Goal: Task Accomplishment & Management: Complete application form

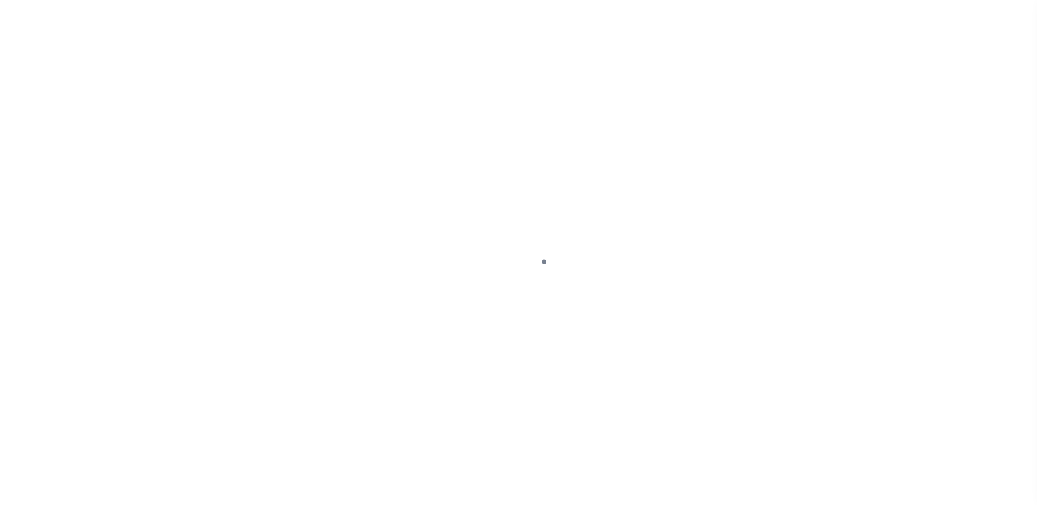
scroll to position [5, 0]
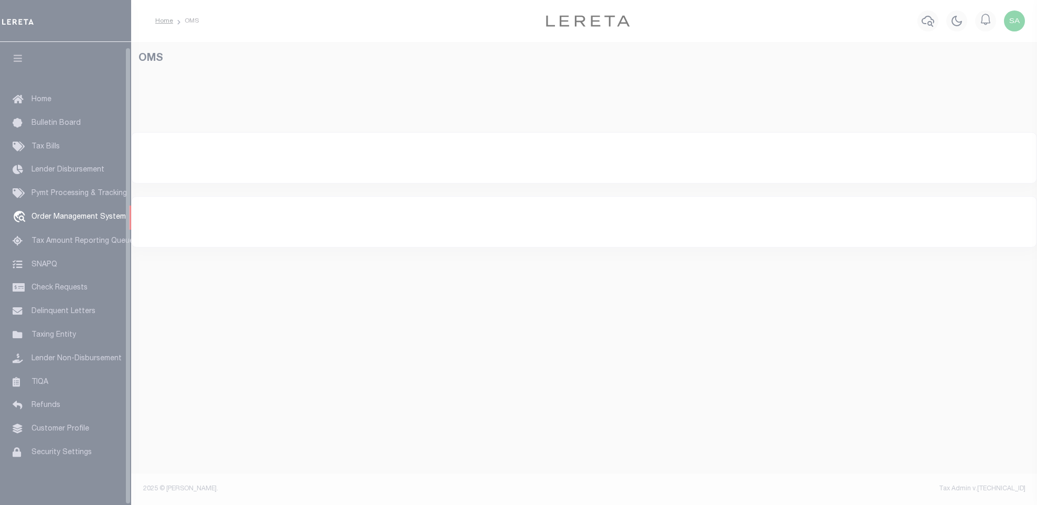
select select "200"
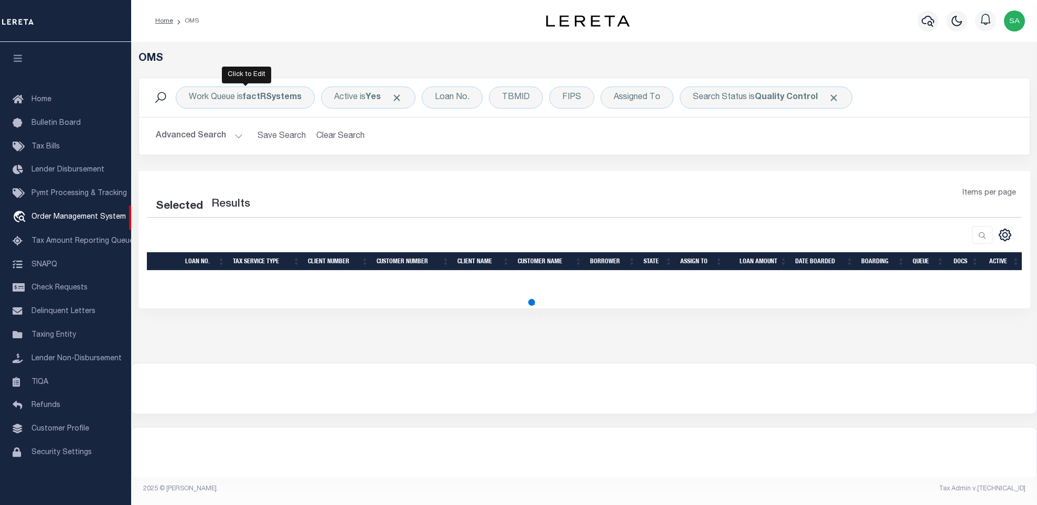
select select "200"
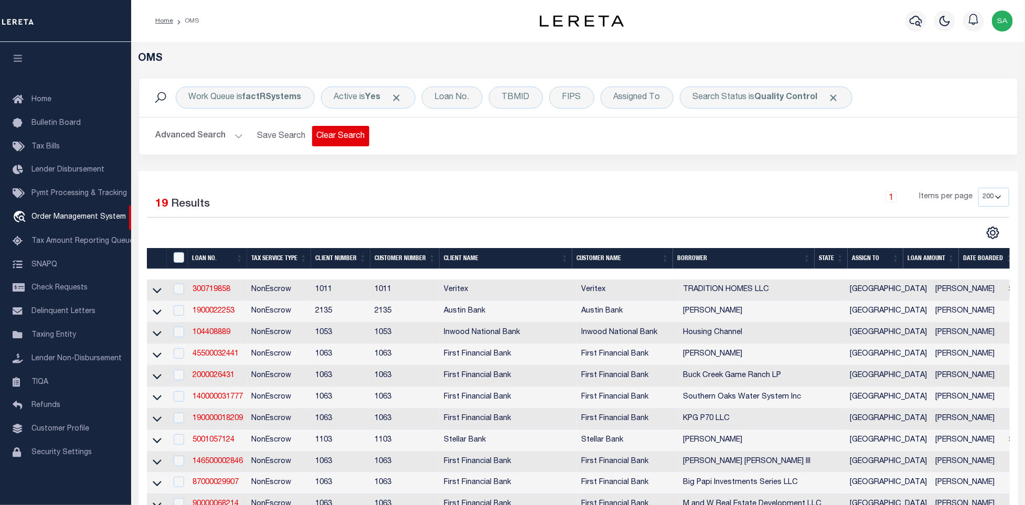
click at [344, 130] on button "Clear Search" at bounding box center [340, 136] width 57 height 20
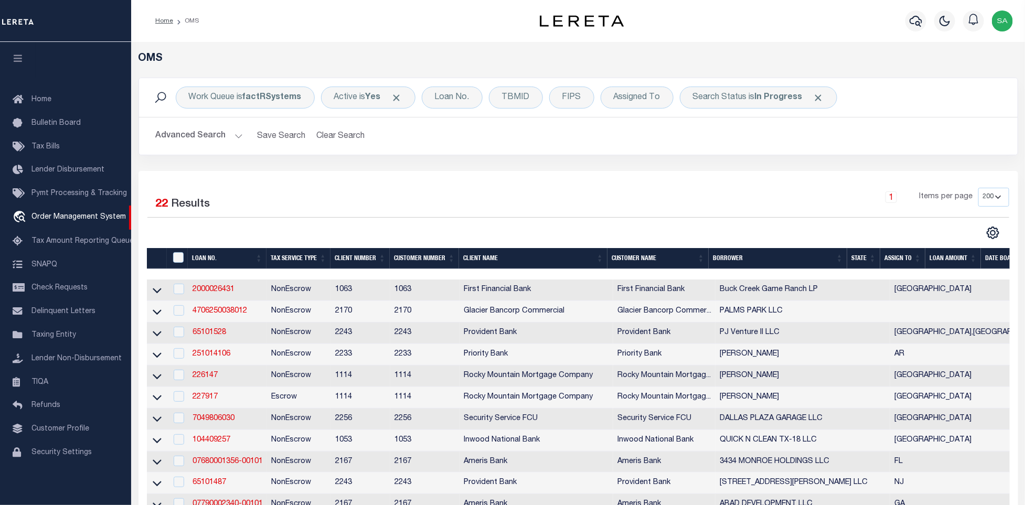
click at [603, 155] on div "Advanced Search Save Search Clear Search Tax Service Type Is Is Contains Escrow…" at bounding box center [578, 135] width 878 height 37
click at [213, 465] on link "07680001356-00101" at bounding box center [227, 461] width 70 height 7
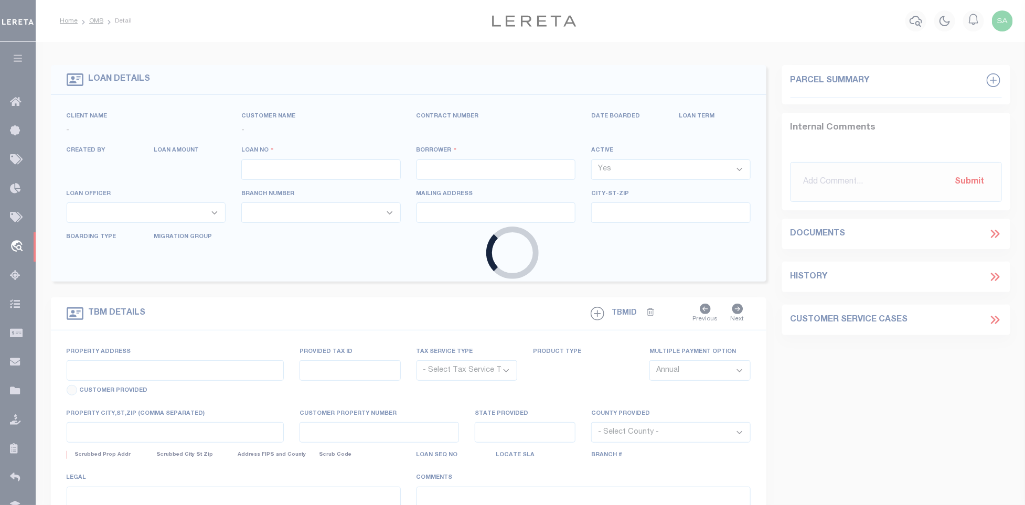
type input "07680001356-00101"
type input "3434 MONROE HOLDINGS LLC"
select select
type input "1384 MOSS CREEK DR"
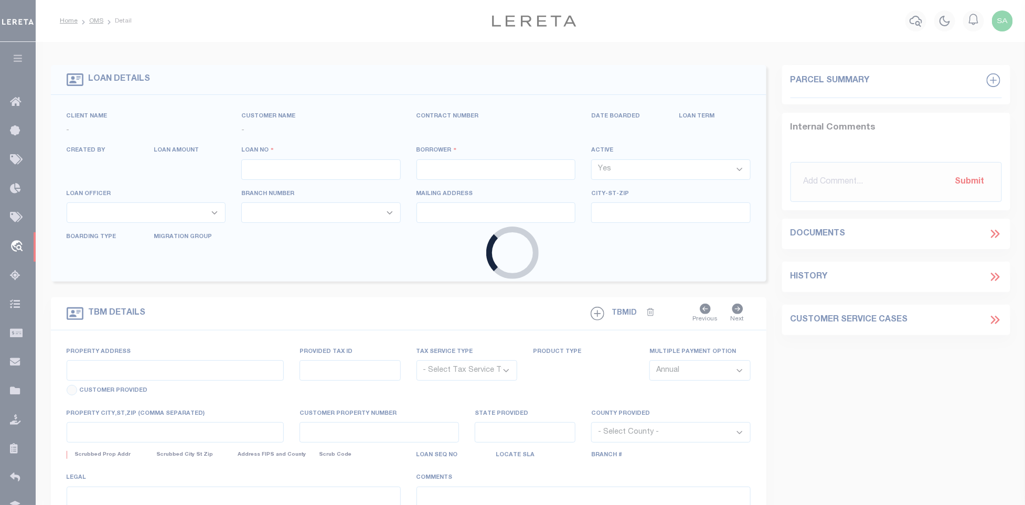
type input "JACKSONVILLE FL 32225-2649"
type input "08/01/2025"
select select "20"
select select "NonEscrow"
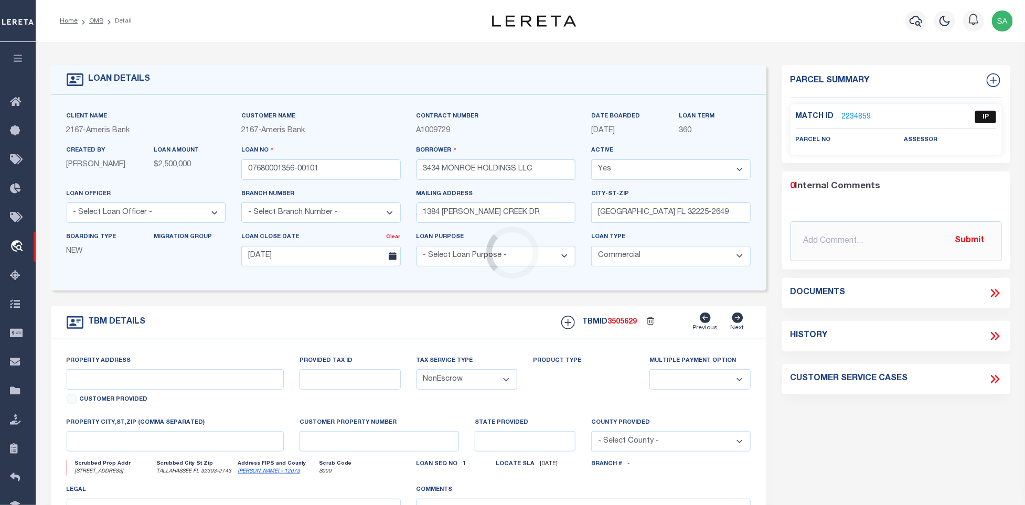
type input "3434 N MONROE ST"
select select
type input "TALLAHASSEE FL 32303-2743"
type input "FL"
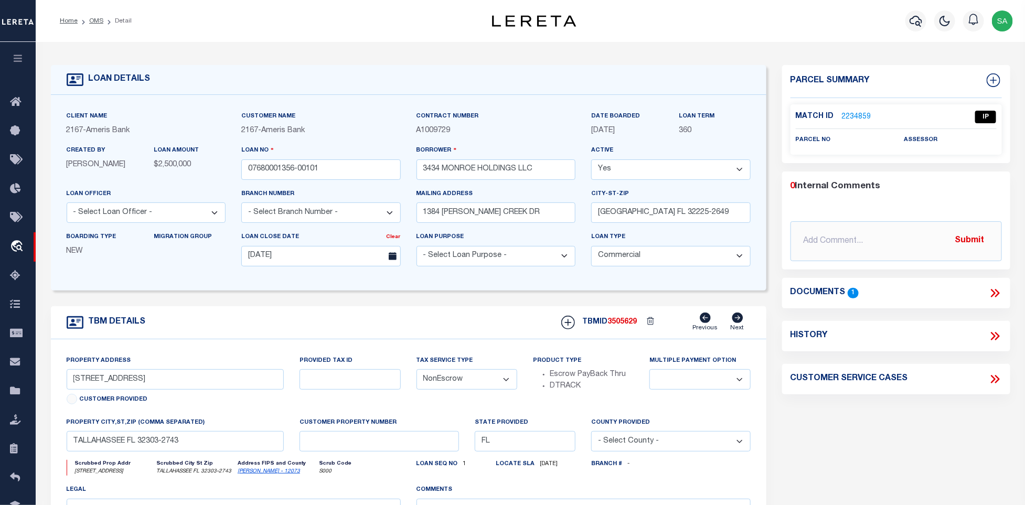
click at [996, 286] on icon at bounding box center [995, 293] width 14 height 14
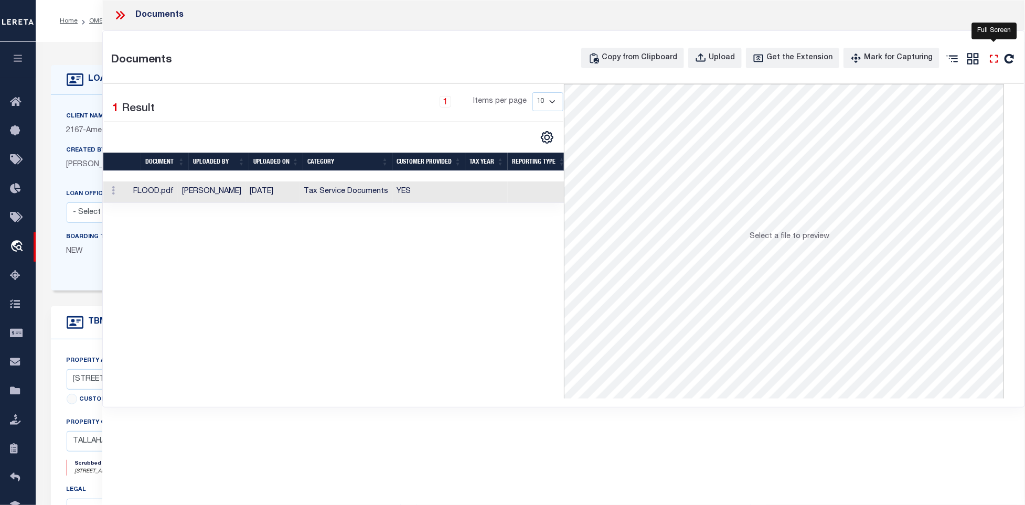
click at [993, 61] on icon at bounding box center [994, 59] width 14 height 14
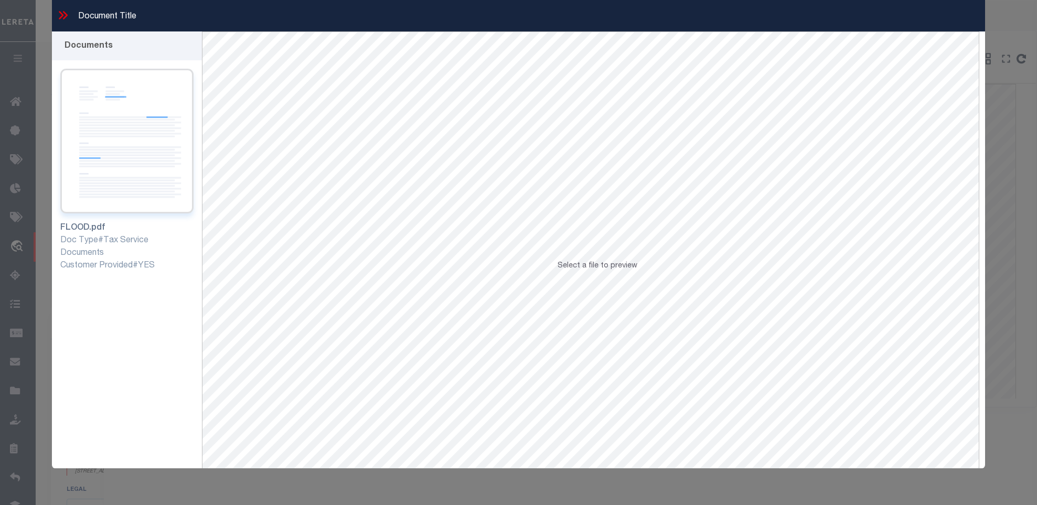
click at [141, 169] on img at bounding box center [127, 141] width 134 height 145
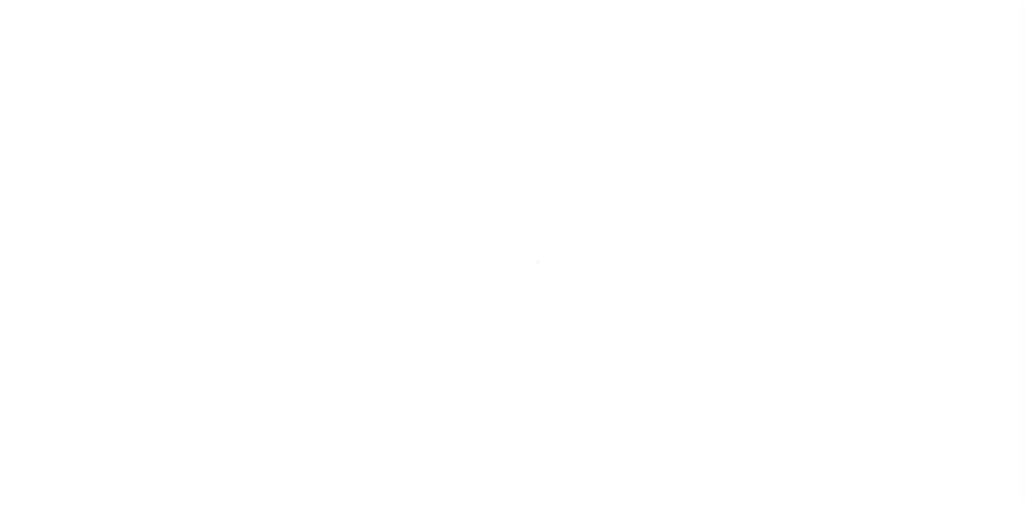
select select "20"
select select "NonEscrow"
select select
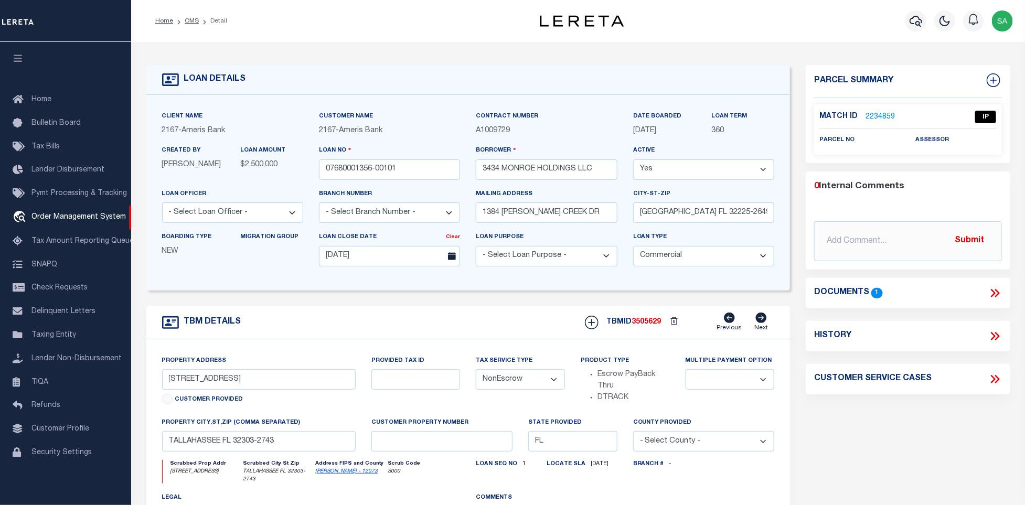
click at [337, 474] on link "Leon - 12073" at bounding box center [346, 471] width 62 height 5
click at [878, 115] on link "2234859" at bounding box center [879, 117] width 29 height 11
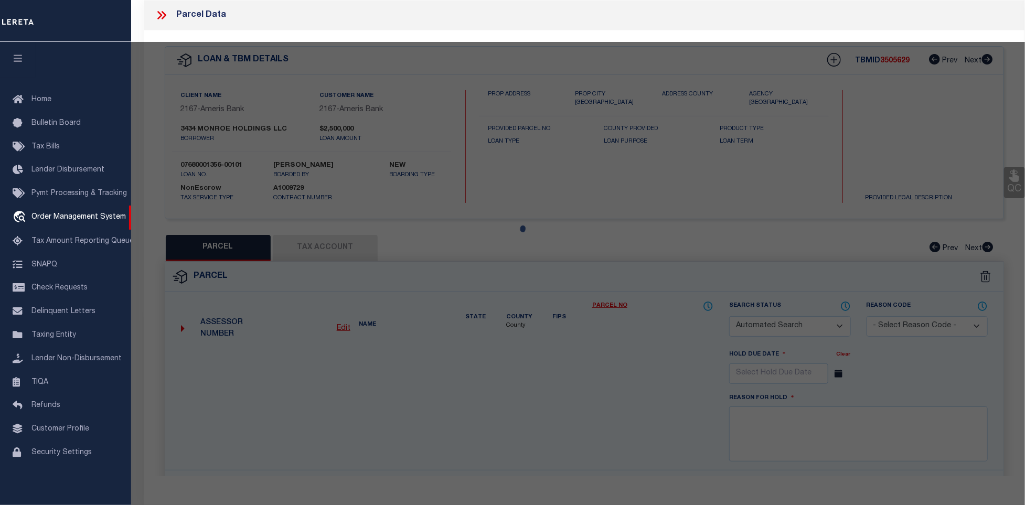
checkbox input "false"
select select "IP"
checkbox input "false"
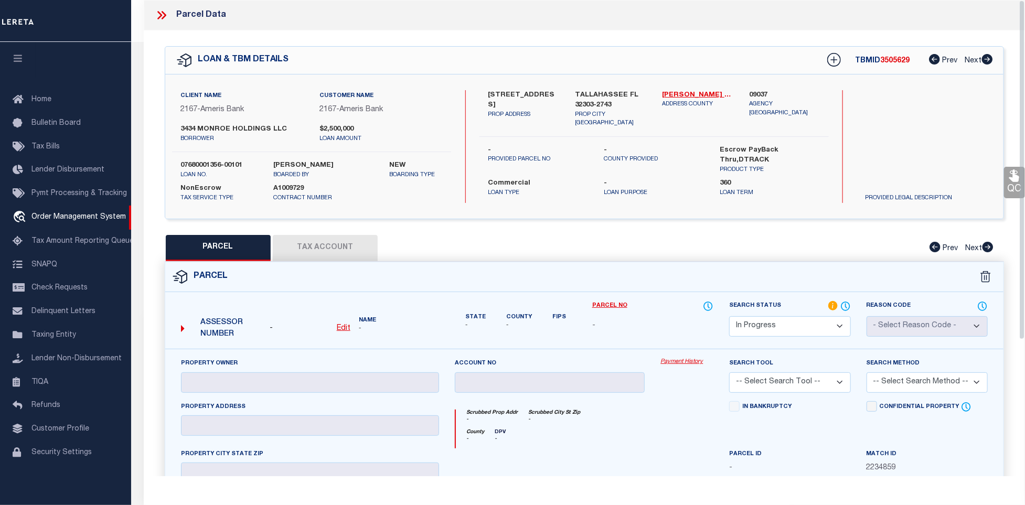
click at [345, 326] on u "Edit" at bounding box center [344, 328] width 14 height 7
select select "IP"
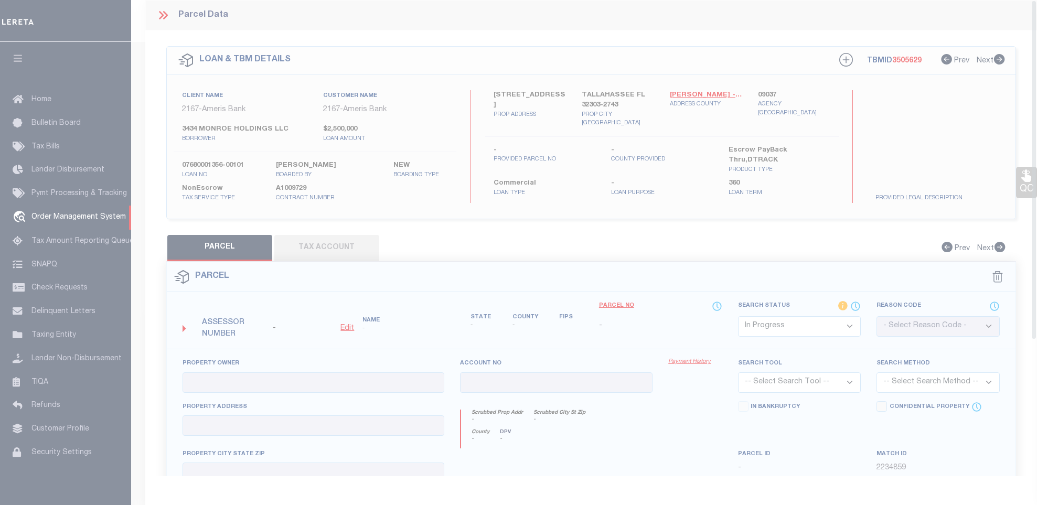
type textarea "-"
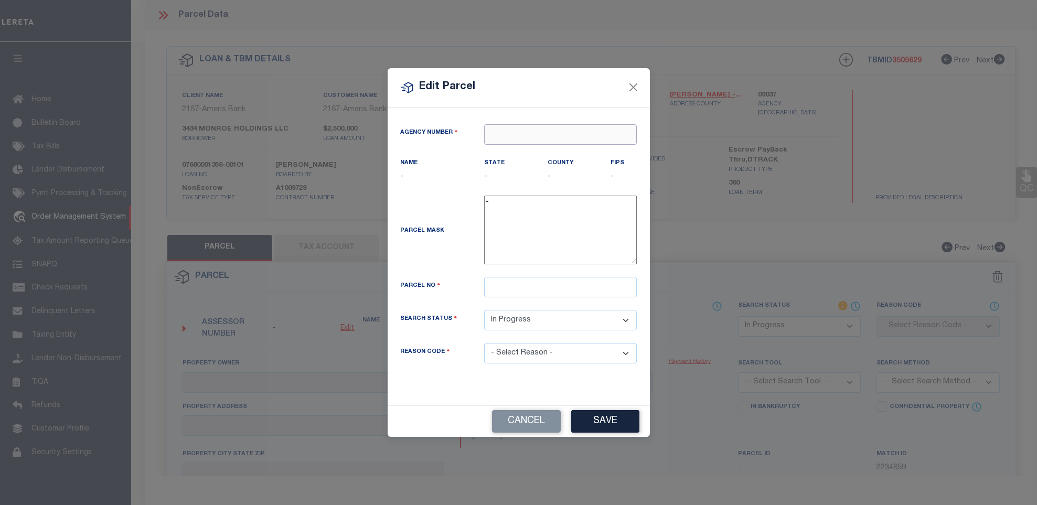
click at [553, 127] on input "text" at bounding box center [560, 134] width 153 height 20
click at [548, 145] on div "090370000 : LEON COUNTY" at bounding box center [561, 158] width 152 height 30
type input "090370000"
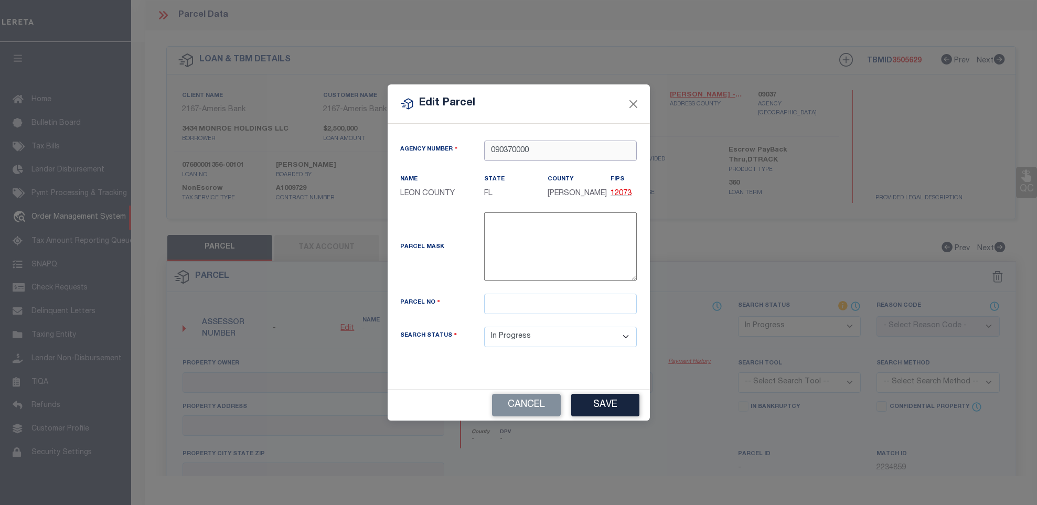
type input "090370000"
click at [541, 310] on input "text" at bounding box center [560, 304] width 153 height 20
paste input "2115513761050"
type input "2115513761050"
click at [587, 404] on button "Save" at bounding box center [605, 405] width 68 height 23
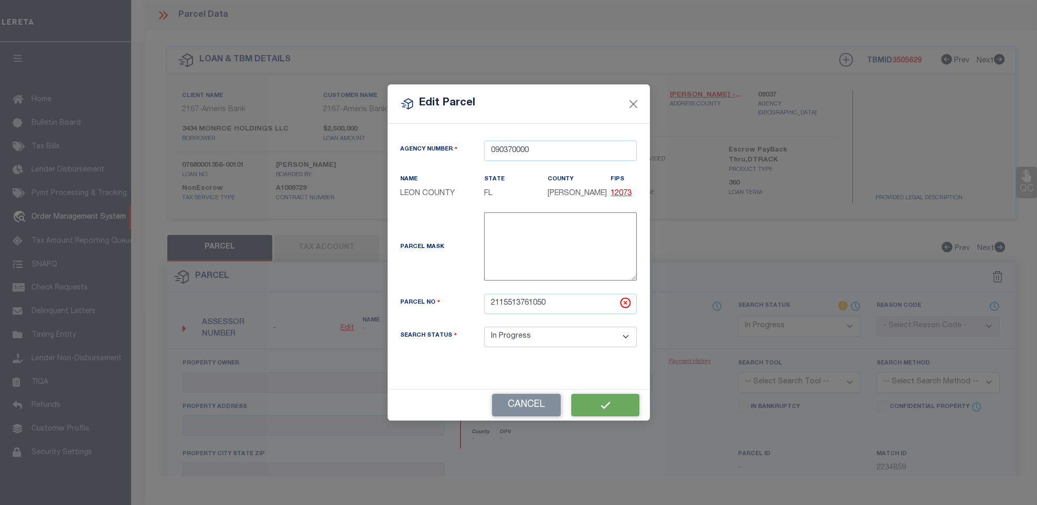
select select "IP"
checkbox input "false"
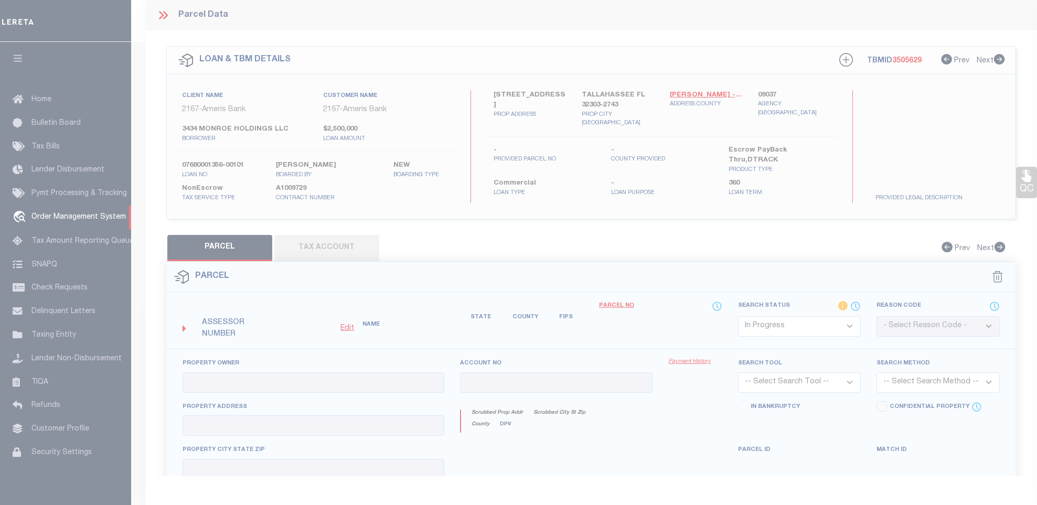
type input "3434 MONROE HOLDINGS LLC"
type input "3434 N MONROE ST UNIT 1"
checkbox input "false"
type input "FL"
type textarea "PLANTATION OF TALLAHASSEE PECAN CO 15 1N 1W PART OF LOTS 372 375 & 376 INCLDS W…"
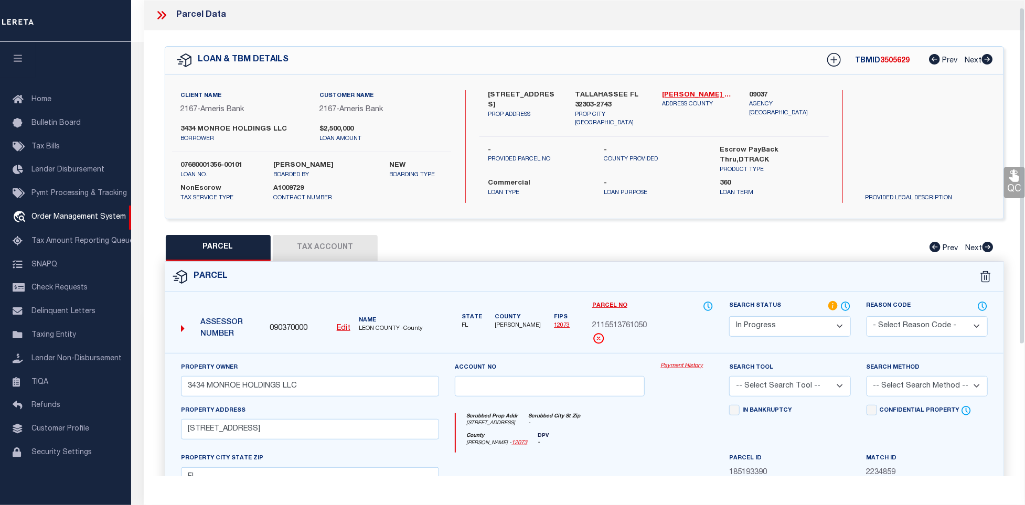
scroll to position [79, 0]
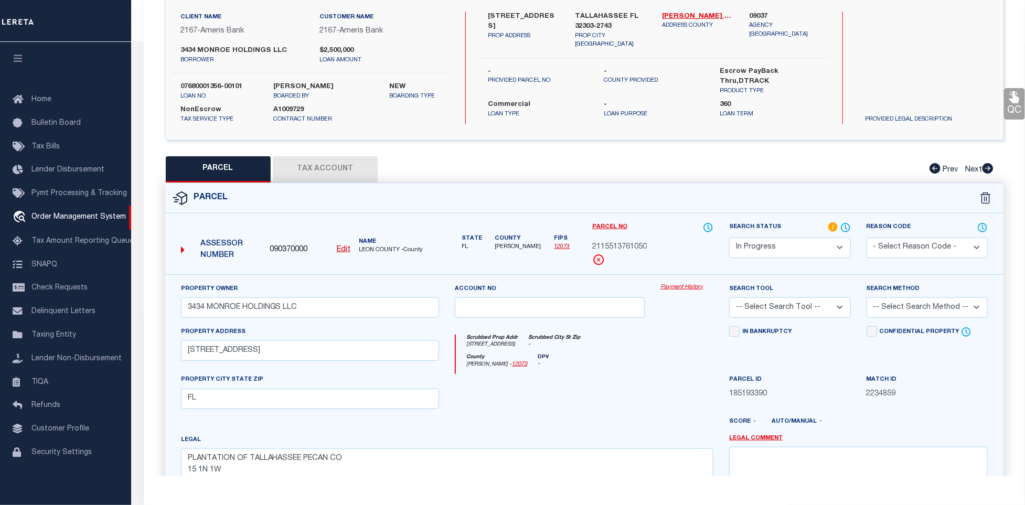
click at [339, 294] on div "Property Owner 3434 MONROE HOLDINGS LLC" at bounding box center [310, 300] width 259 height 35
click at [332, 309] on input "3434 MONROE HOLDINGS LLC" at bounding box center [310, 307] width 259 height 20
click at [332, 310] on input "3434 MONROE HOLDINGS LLC" at bounding box center [310, 307] width 259 height 20
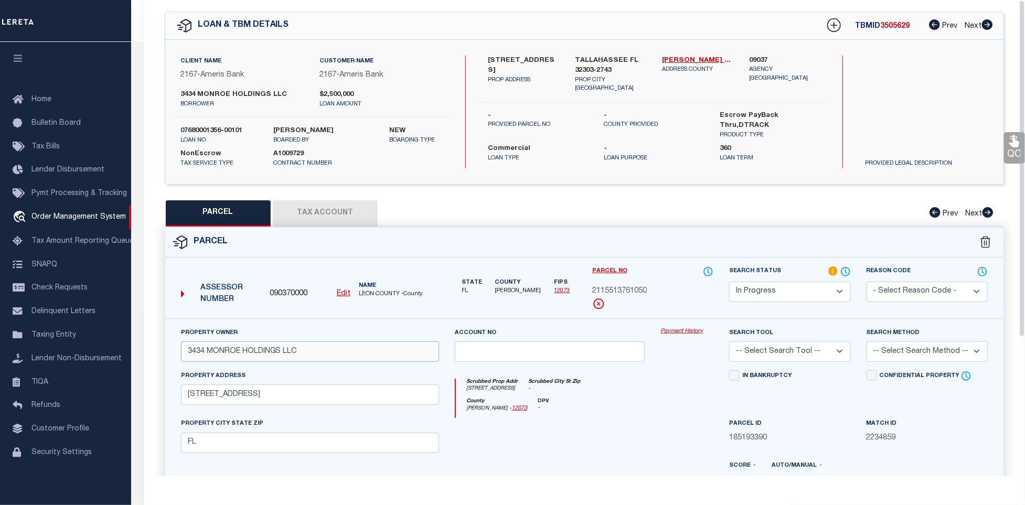
scroll to position [0, 0]
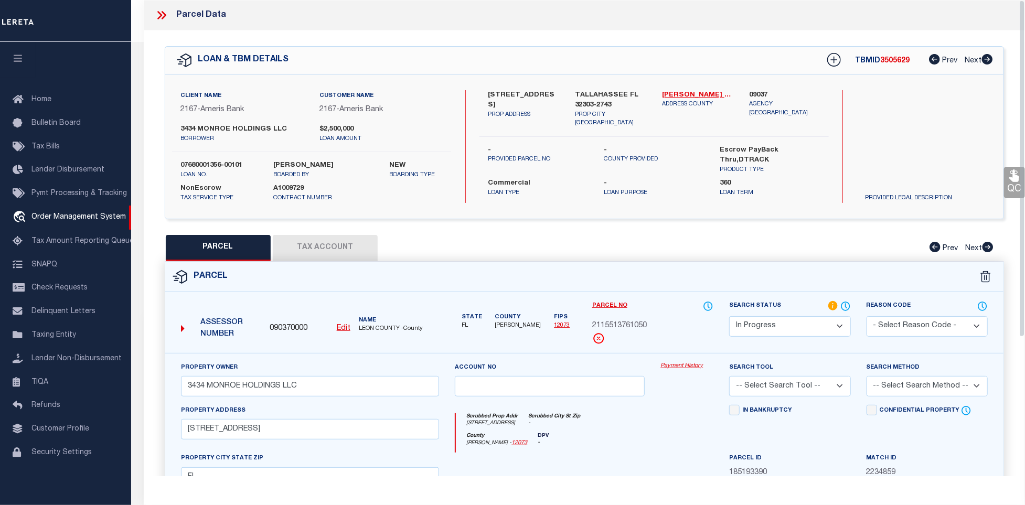
click at [630, 81] on div "Client Name 2167 - Ameris Bank Customer Name 2167 - Ameris Bank 3434 MONROE HOL…" at bounding box center [584, 146] width 838 height 144
click at [620, 95] on label "TALLAHASSEE FL 32303-2743" at bounding box center [610, 100] width 71 height 20
copy div "TALLAHASSEE FL 32303-2743"
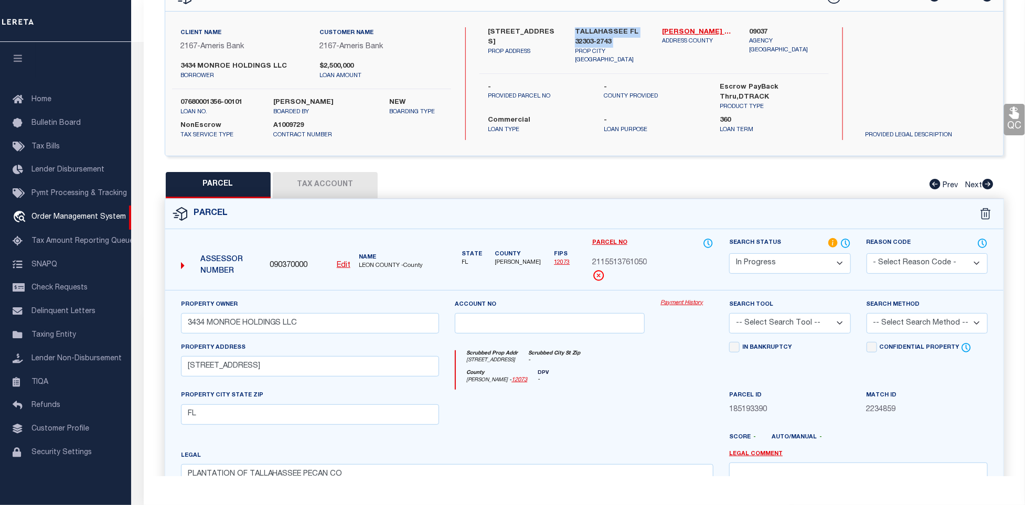
scroll to position [196, 0]
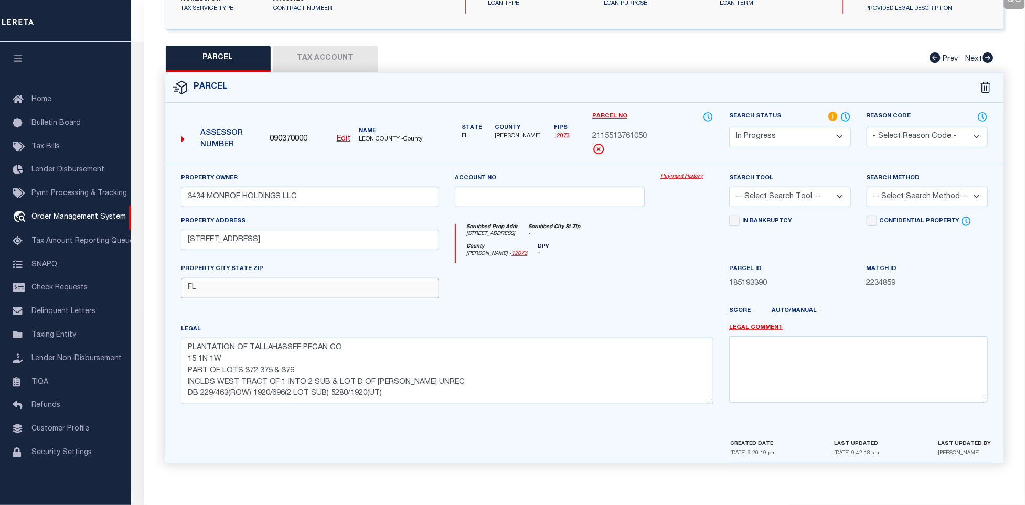
click at [295, 285] on input "FL" at bounding box center [310, 288] width 259 height 20
paste input "TALLAHASSEE FL 32303-2743"
type input "TALLAHASSEE FL 32303-2743"
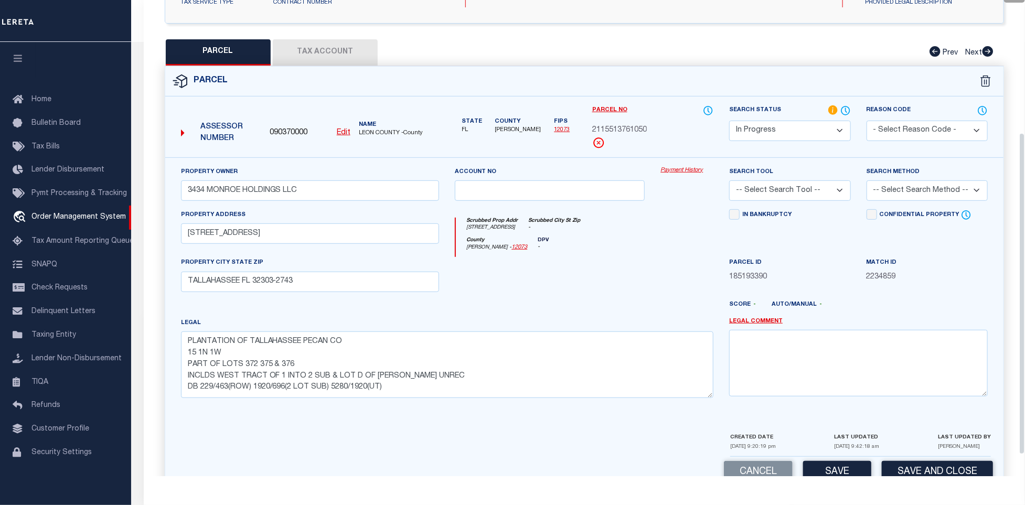
click at [968, 186] on select "-- Select Search Method -- Property Address Legal Liability Info Provided" at bounding box center [926, 190] width 121 height 20
select select "LEG"
click at [866, 183] on select "-- Select Search Method -- Property Address Legal Liability Info Provided" at bounding box center [926, 190] width 121 height 20
drag, startPoint x: 813, startPoint y: 189, endPoint x: 812, endPoint y: 203, distance: 14.8
click at [813, 189] on select "-- Select Search Tool -- 3rd Party Website Agency File Agency Website ATLS CNV-…" at bounding box center [789, 190] width 121 height 20
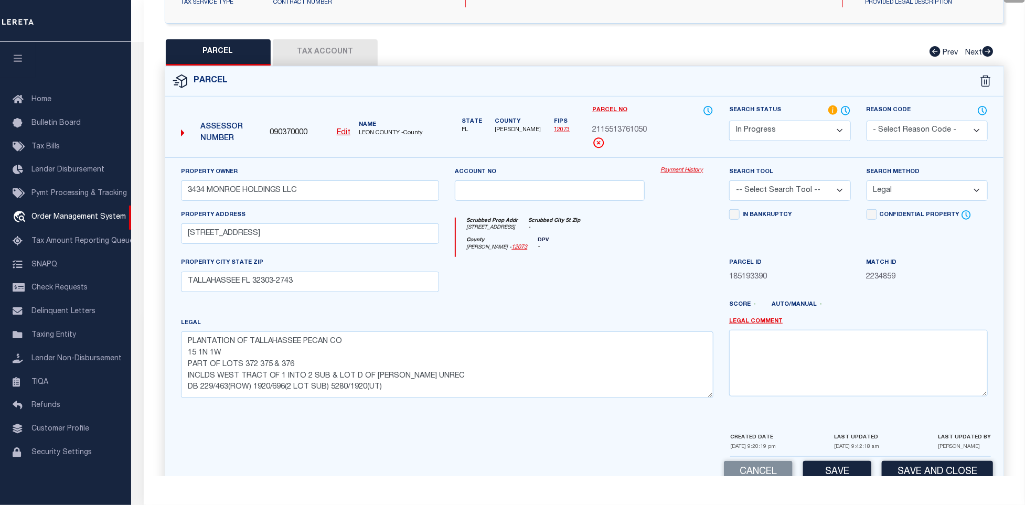
select select "AGW"
click at [729, 183] on select "-- Select Search Tool -- 3rd Party Website Agency File Agency Website ATLS CNV-…" at bounding box center [789, 190] width 121 height 20
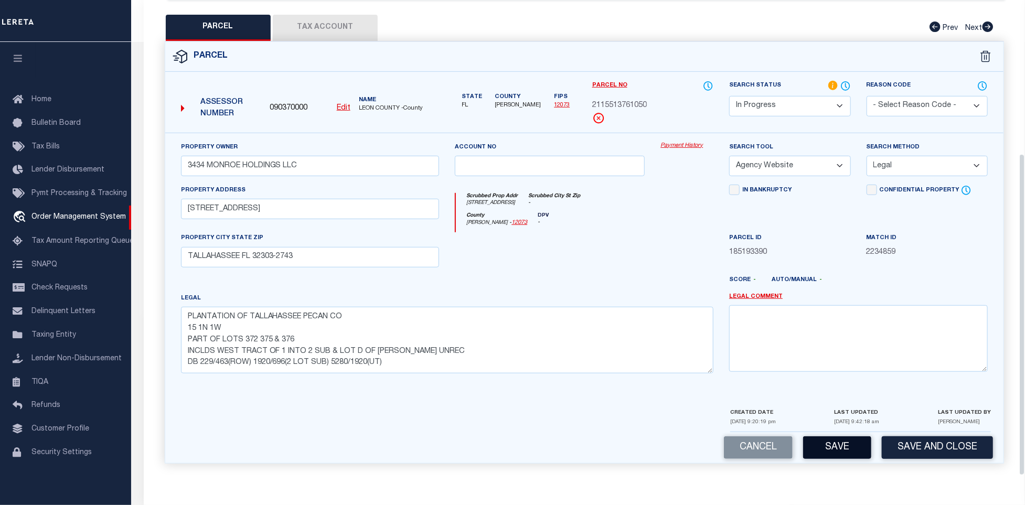
click at [850, 449] on button "Save" at bounding box center [837, 447] width 68 height 23
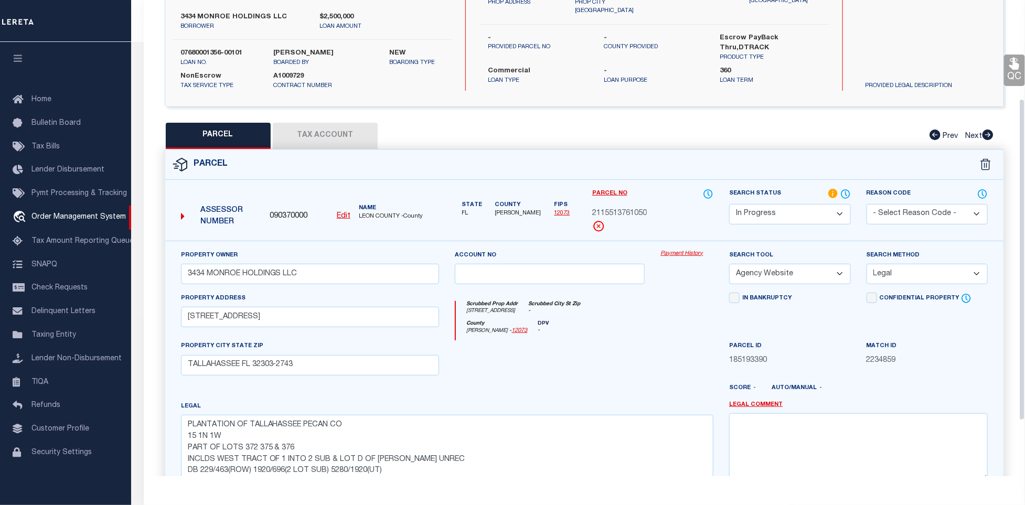
scroll to position [0, 0]
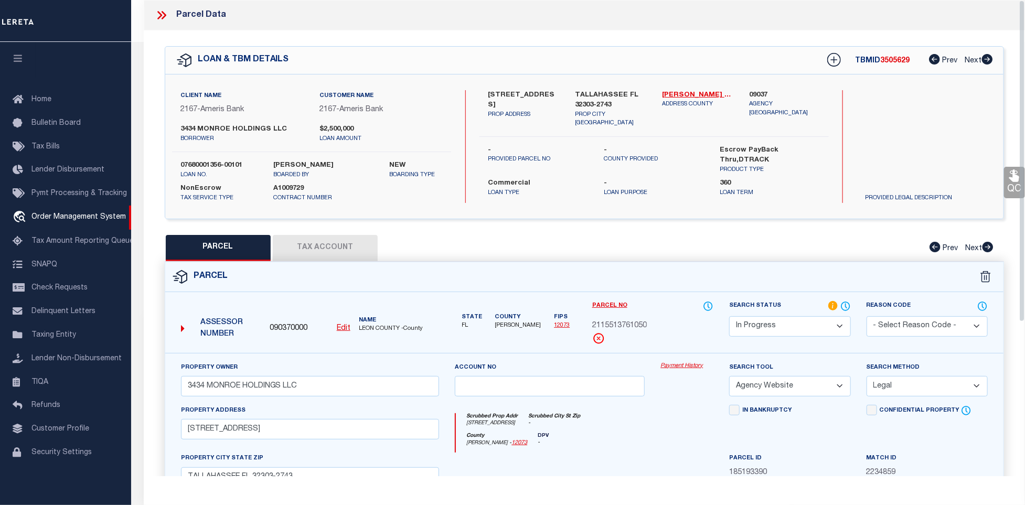
click at [326, 243] on button "Tax Account" at bounding box center [325, 248] width 105 height 26
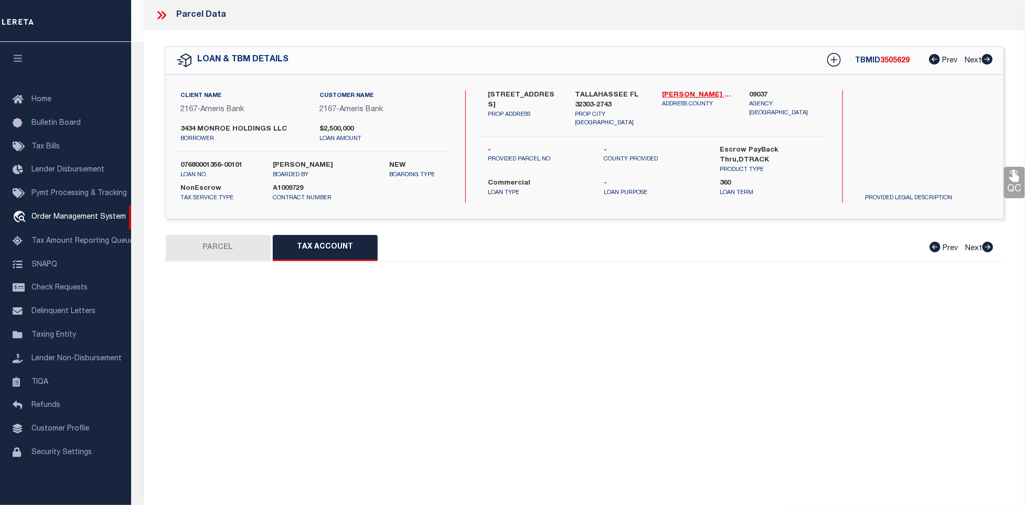
select select "100"
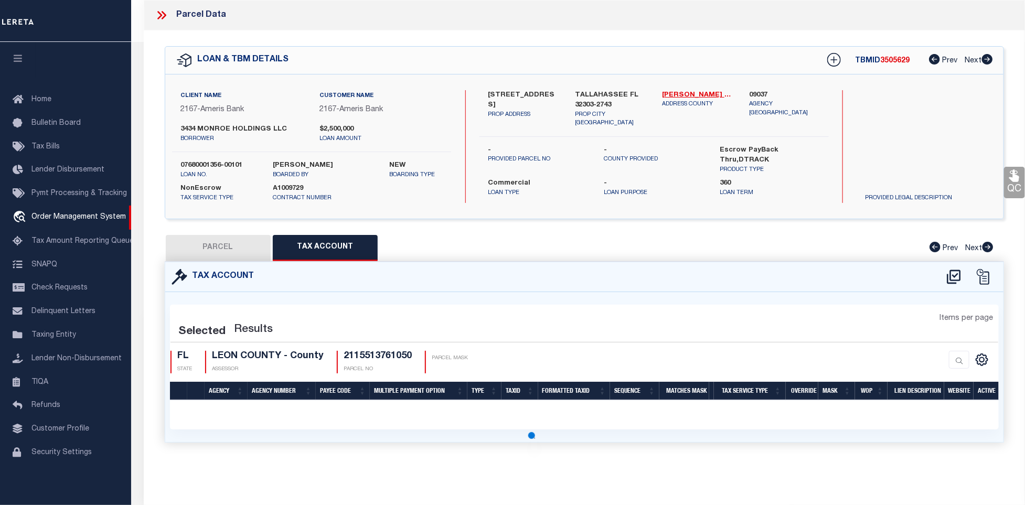
scroll to position [310, 0]
select select "100"
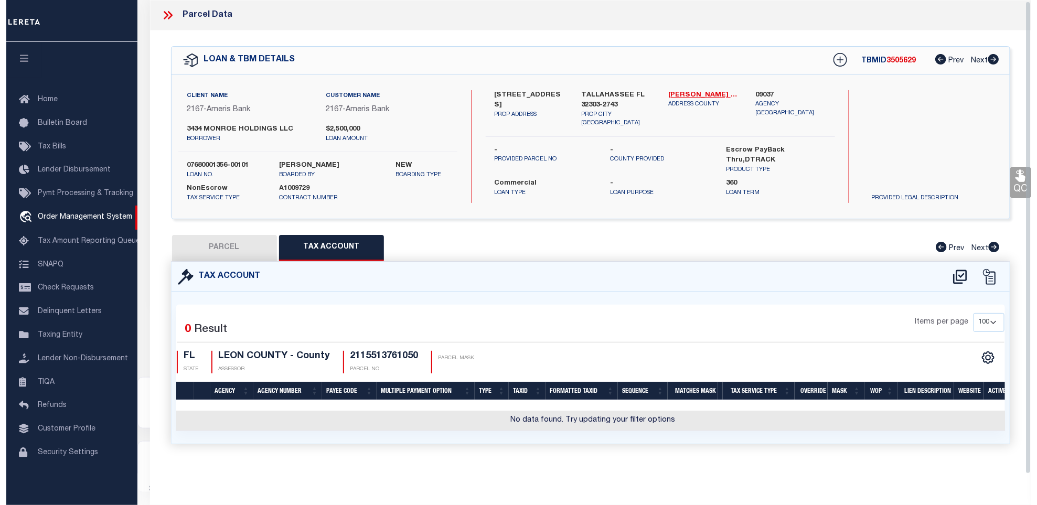
scroll to position [3, 0]
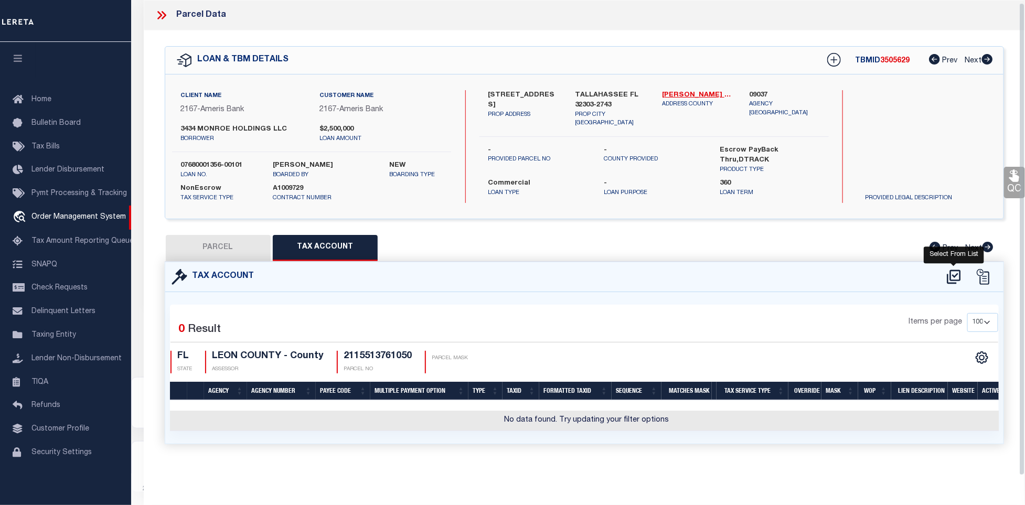
click at [951, 274] on icon at bounding box center [953, 277] width 17 height 17
select select "100"
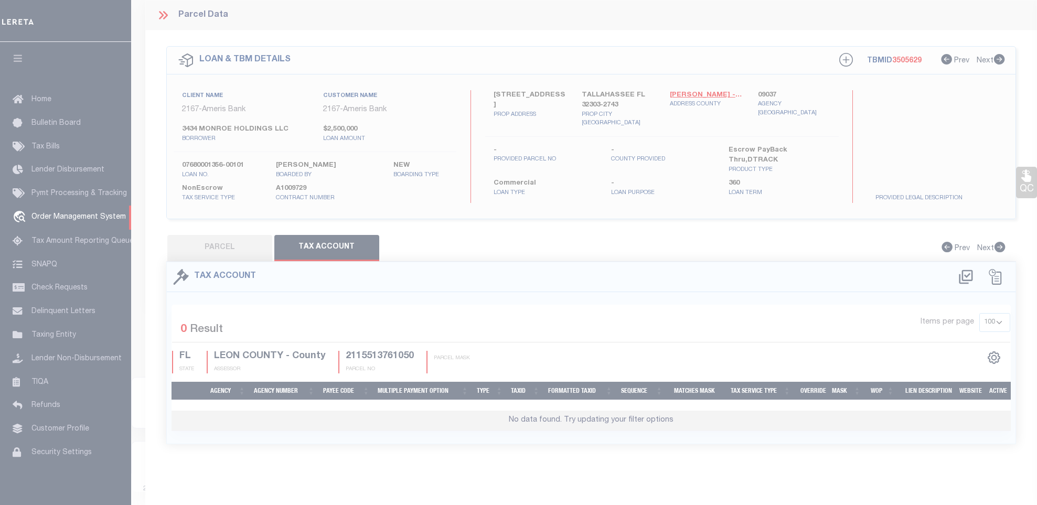
scroll to position [0, 0]
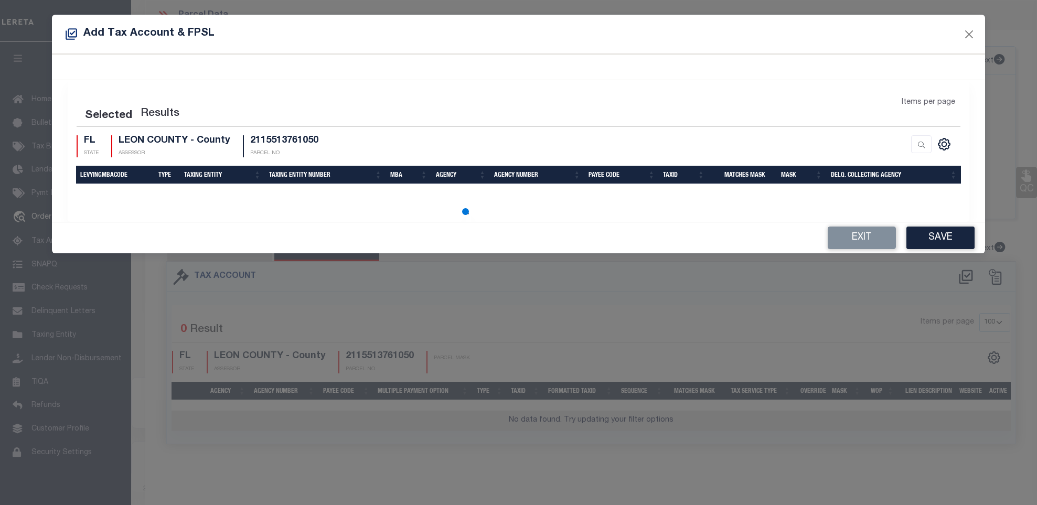
select select "100"
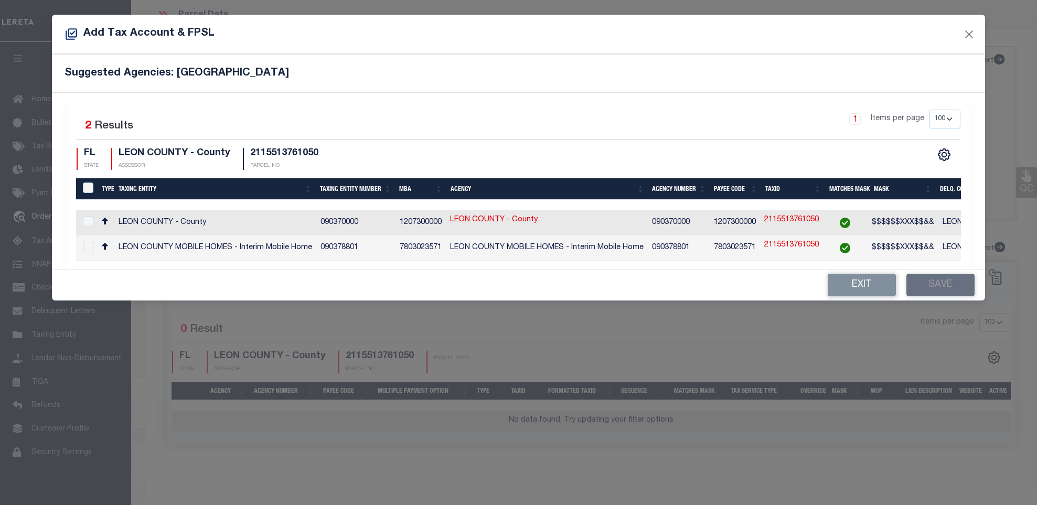
click at [241, 222] on td "LEON COUNTY - County" at bounding box center [215, 222] width 202 height 25
checkbox input "true"
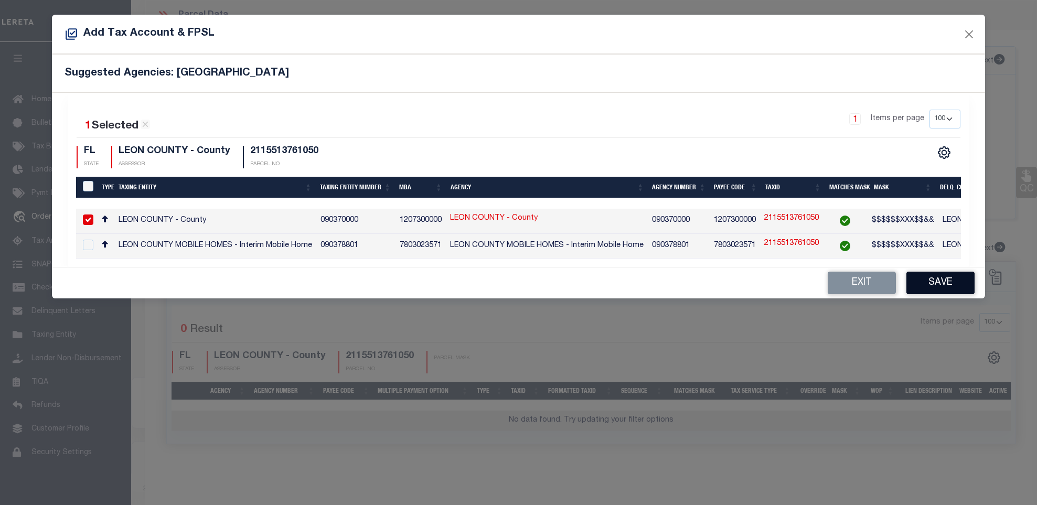
click at [939, 294] on button "Save" at bounding box center [940, 283] width 68 height 23
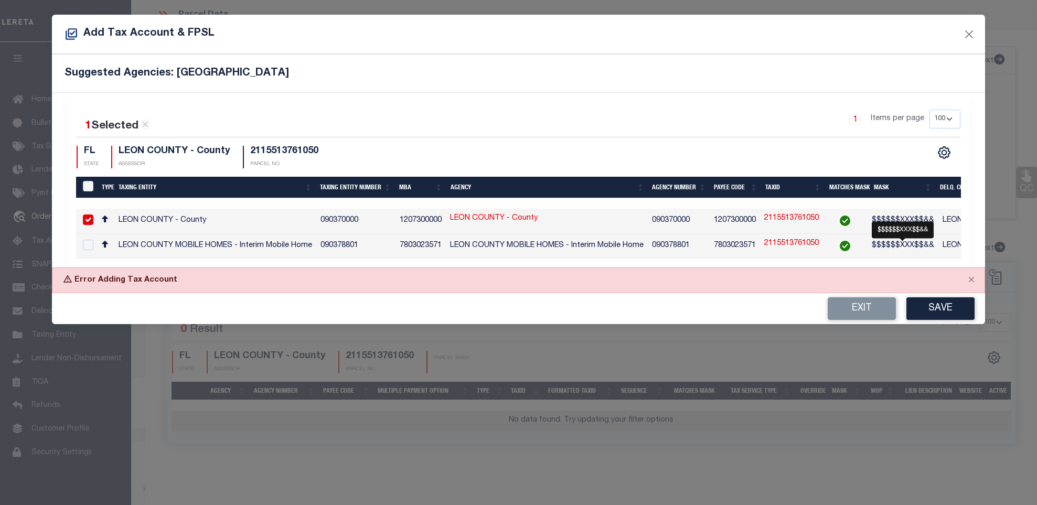
scroll to position [310, 0]
click at [930, 318] on button "Save" at bounding box center [940, 308] width 68 height 23
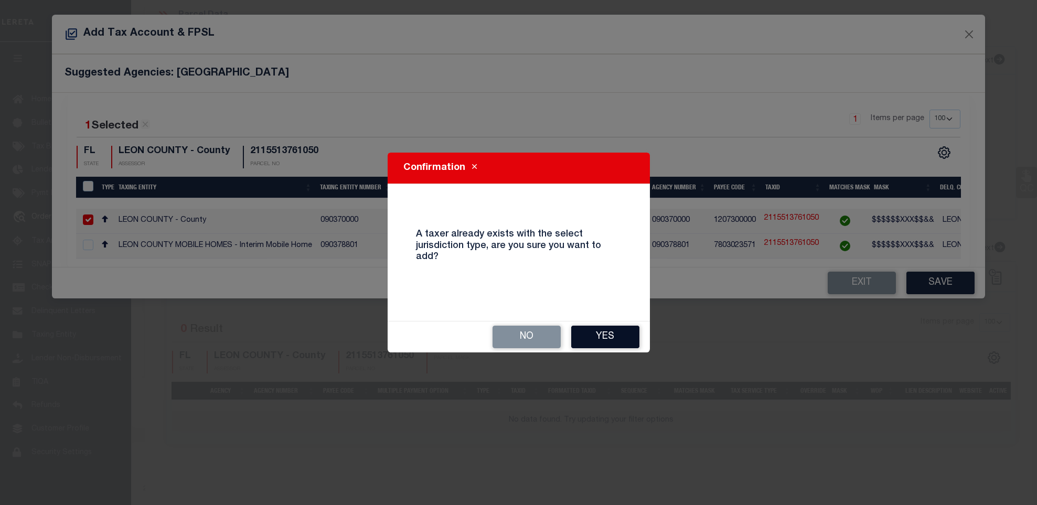
click at [595, 343] on button "Yes" at bounding box center [605, 337] width 68 height 23
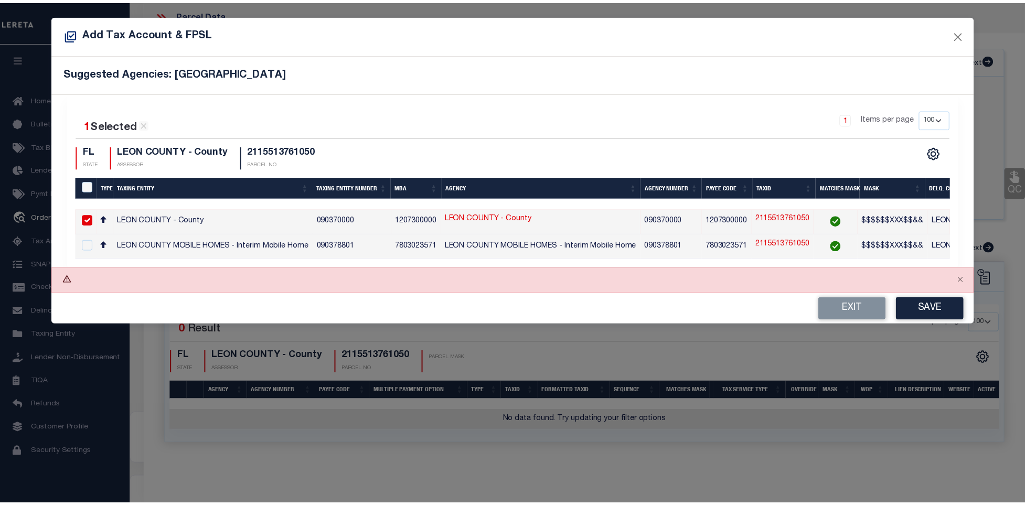
scroll to position [357, 0]
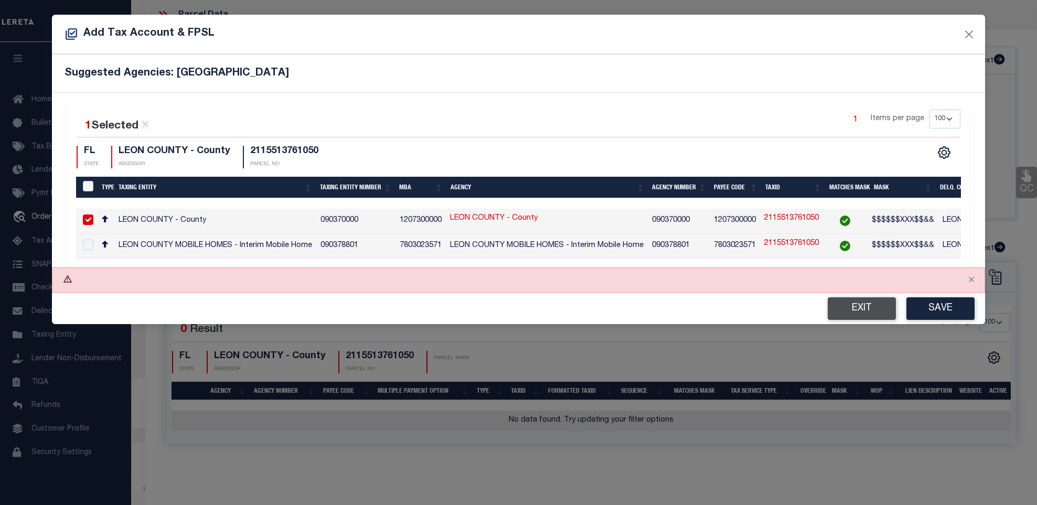
click at [851, 312] on button "Exit" at bounding box center [862, 308] width 68 height 23
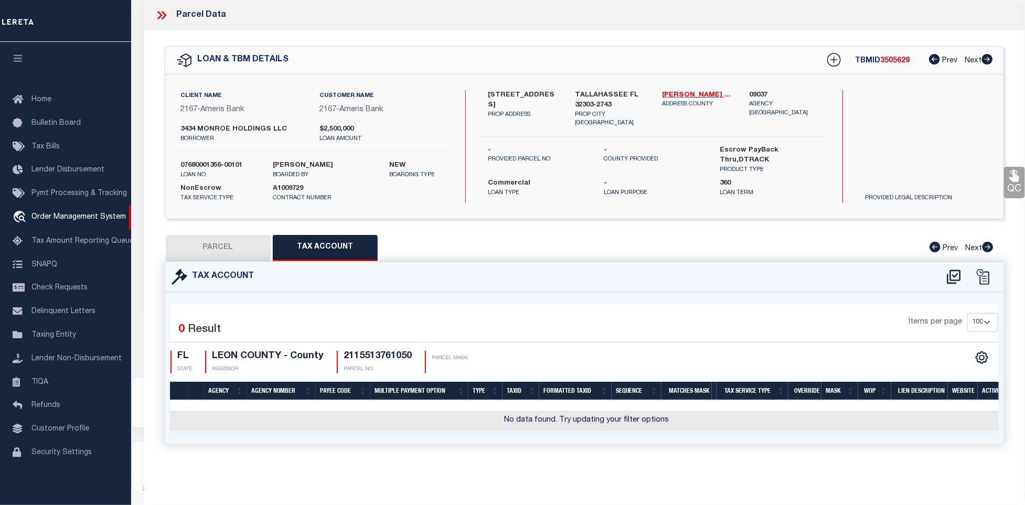
click at [228, 251] on button "PARCEL" at bounding box center [218, 248] width 105 height 26
select select "AS"
select select
checkbox input "false"
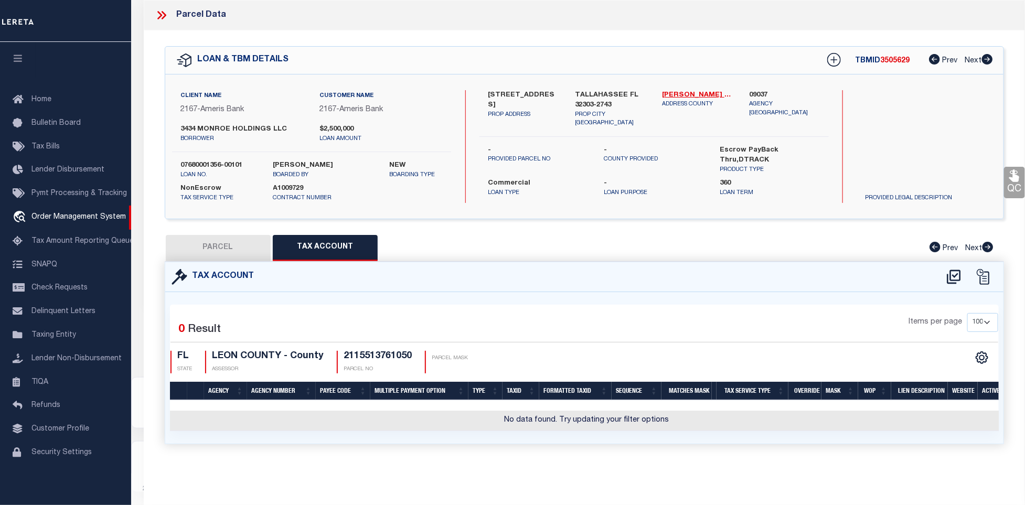
checkbox input "false"
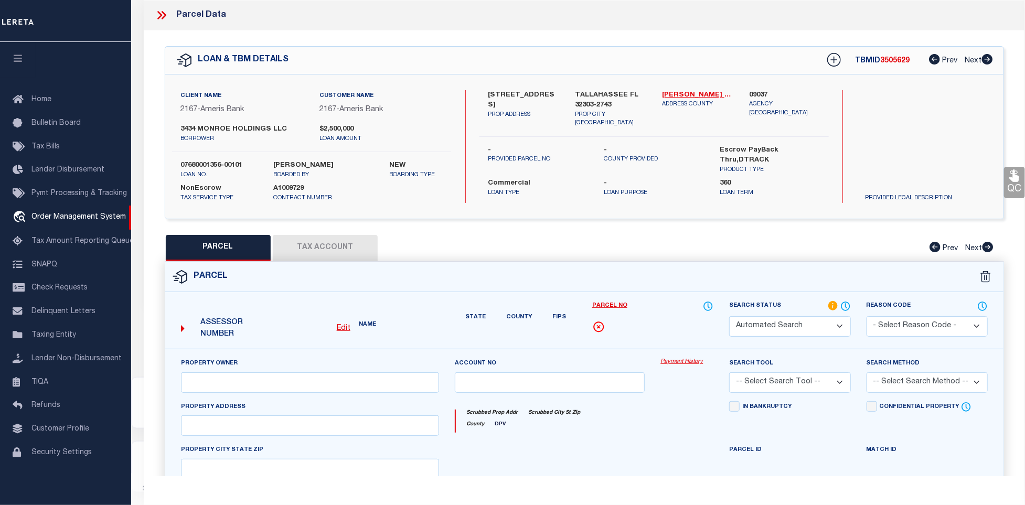
select select "IP"
type input "3434 MONROE HOLDINGS LLC"
select select "AGW"
select select "LEG"
type input "3434 N MONROE ST UNIT 1"
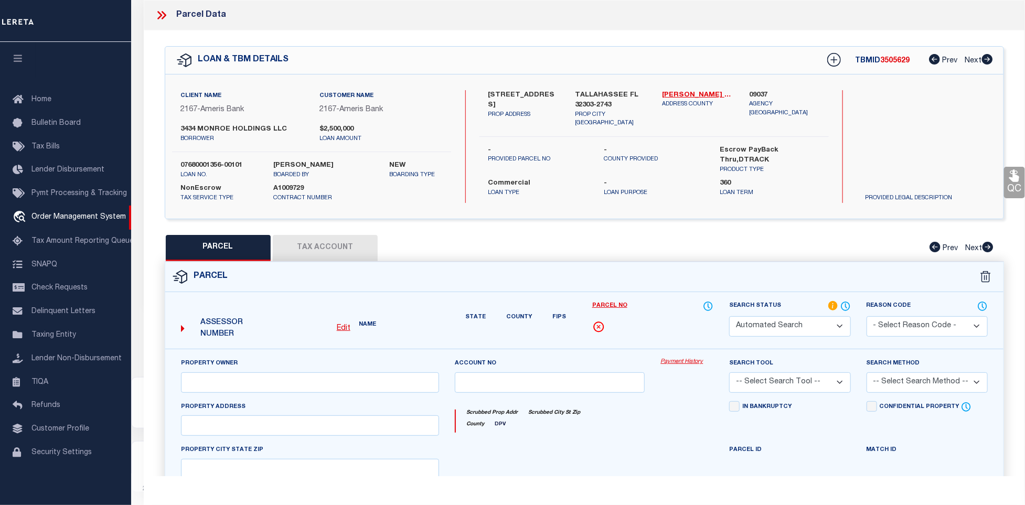
type input "TALLAHASSEE FL 32303-2743"
type textarea "PLANTATION OF TALLAHASSEE PECAN CO 15 1N 1W PART OF LOTS 372 375 & 376 INCLDS W…"
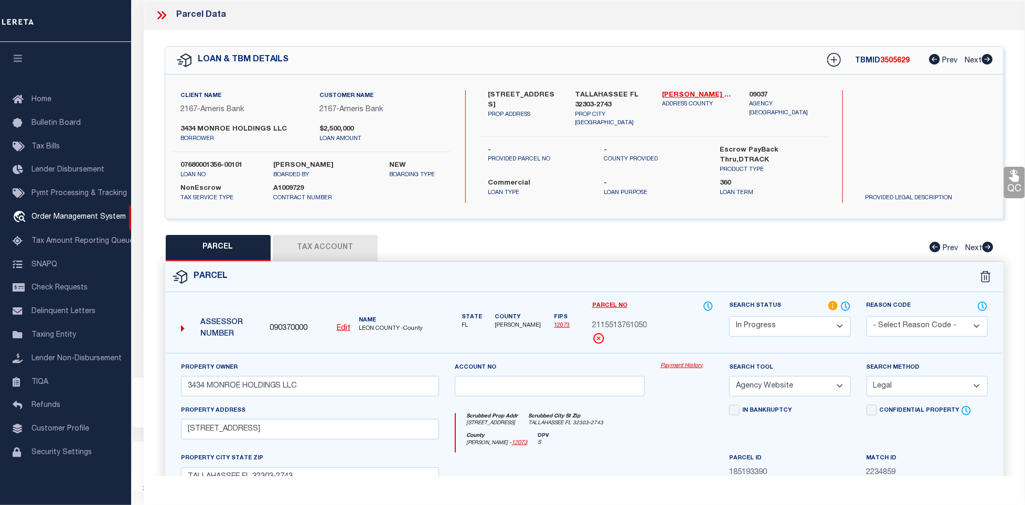
click at [301, 238] on button "Tax Account" at bounding box center [325, 248] width 105 height 26
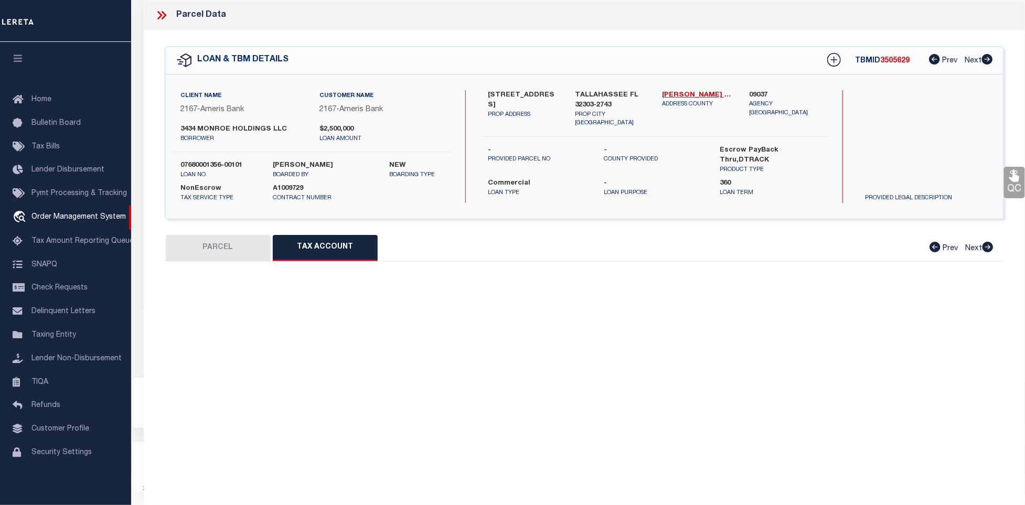
select select "100"
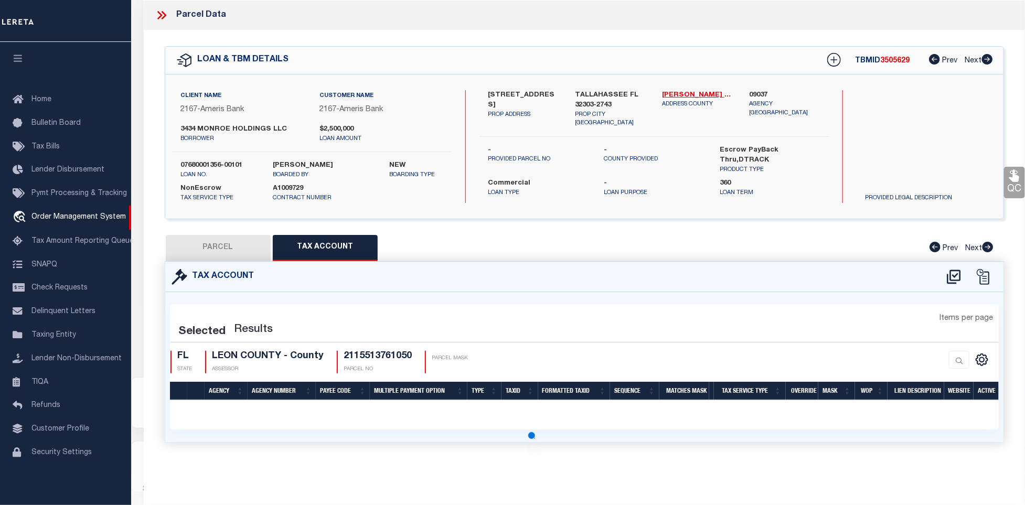
select select "100"
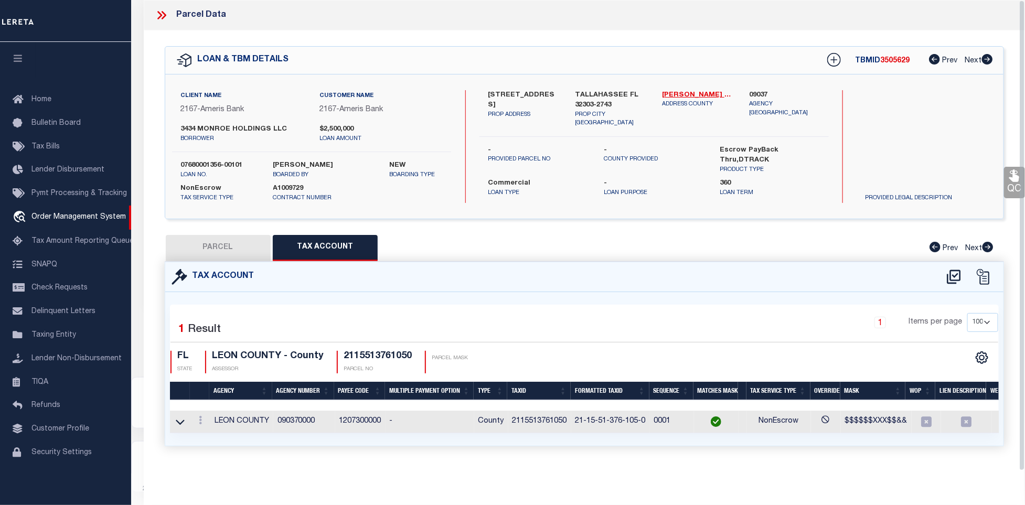
click at [344, 350] on div "Selected 1 Result 1 Items per page 10 25 50 100 FL STATE LEON COUNTY - County" at bounding box center [584, 343] width 844 height 60
copy h4 "2115513761050"
click at [796, 277] on div "Tax Account" at bounding box center [584, 277] width 838 height 30
drag, startPoint x: 211, startPoint y: 244, endPoint x: 275, endPoint y: 238, distance: 64.2
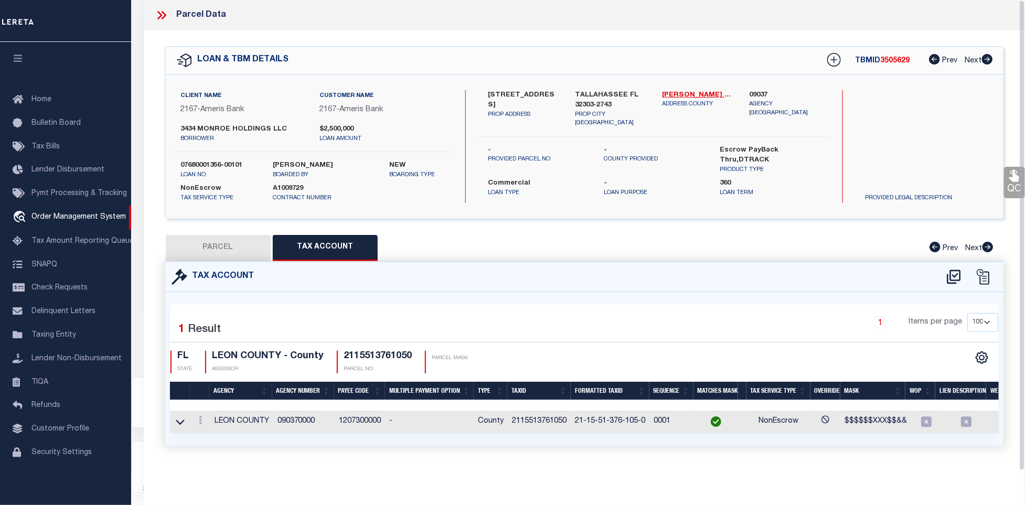
click at [211, 244] on button "PARCEL" at bounding box center [218, 248] width 105 height 26
select select "AS"
select select
checkbox input "false"
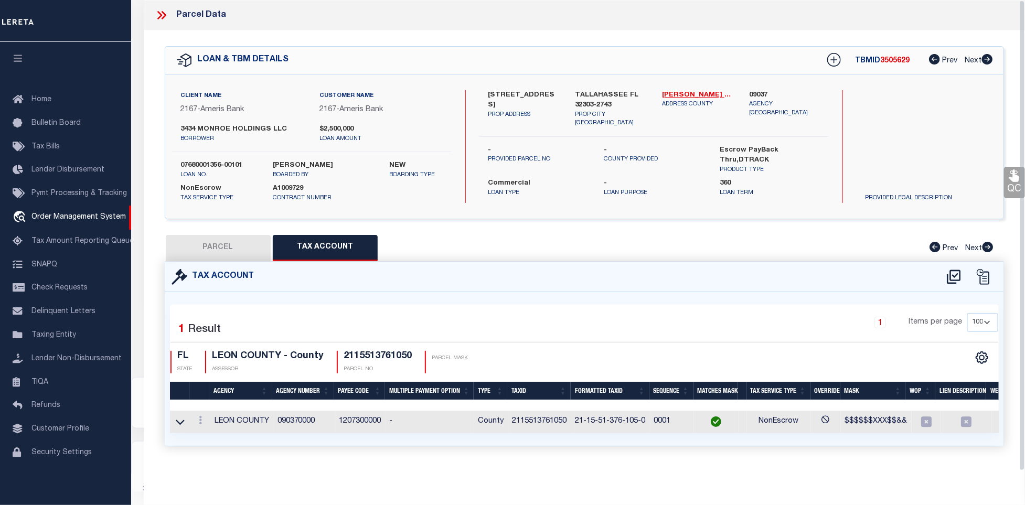
checkbox input "false"
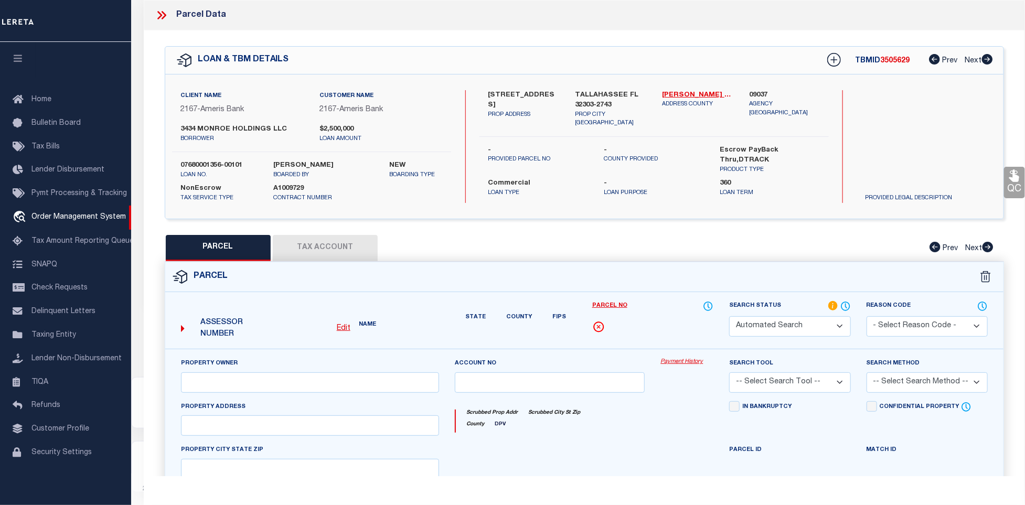
select select "IP"
type input "3434 MONROE HOLDINGS LLC"
select select "AGW"
select select "LEG"
type input "3434 N MONROE ST UNIT 1"
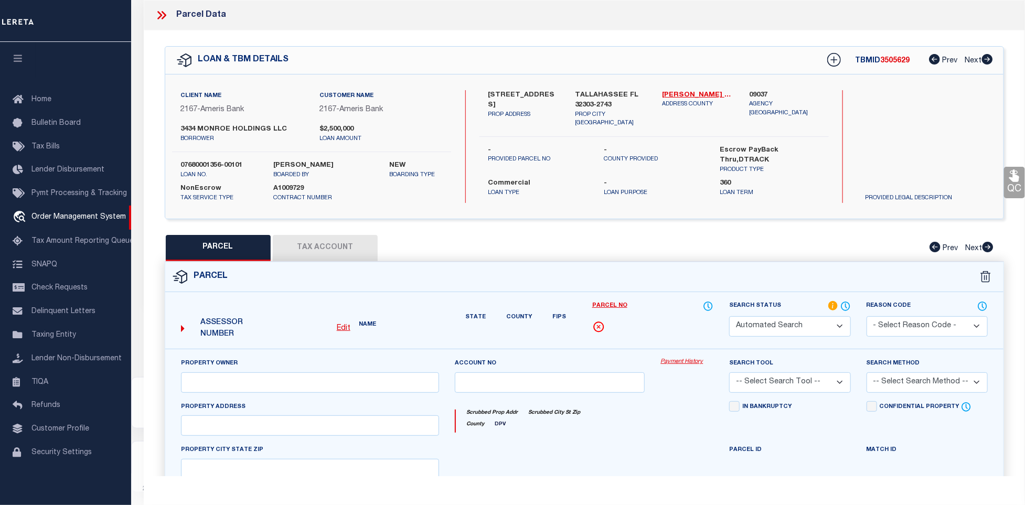
type input "TALLAHASSEE FL 32303-2743"
type textarea "PLANTATION OF TALLAHASSEE PECAN CO 15 1N 1W PART OF LOTS 372 375 & 376 INCLDS W…"
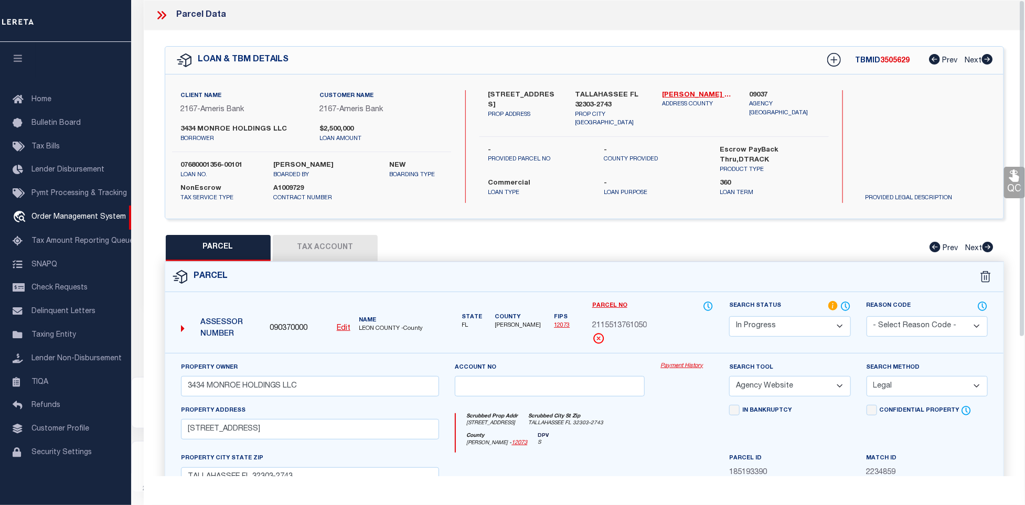
drag, startPoint x: 805, startPoint y: 325, endPoint x: 806, endPoint y: 318, distance: 6.9
click at [805, 325] on select "Automated Search Bad Parcel Complete Duplicate Parcel High Dollar Reporting In …" at bounding box center [789, 326] width 121 height 20
select select "PC"
click at [729, 317] on select "Automated Search Bad Parcel Complete Duplicate Parcel High Dollar Reporting In …" at bounding box center [789, 326] width 121 height 20
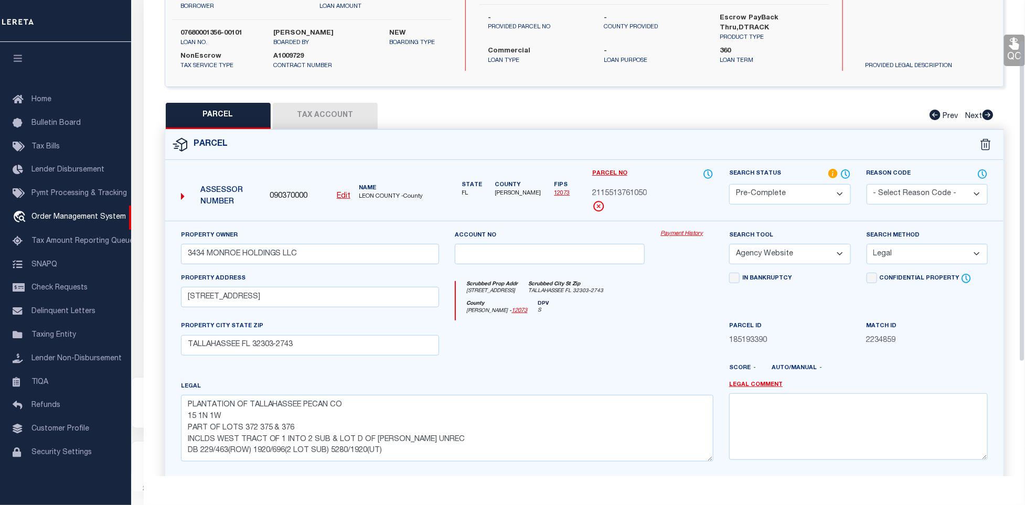
scroll to position [227, 0]
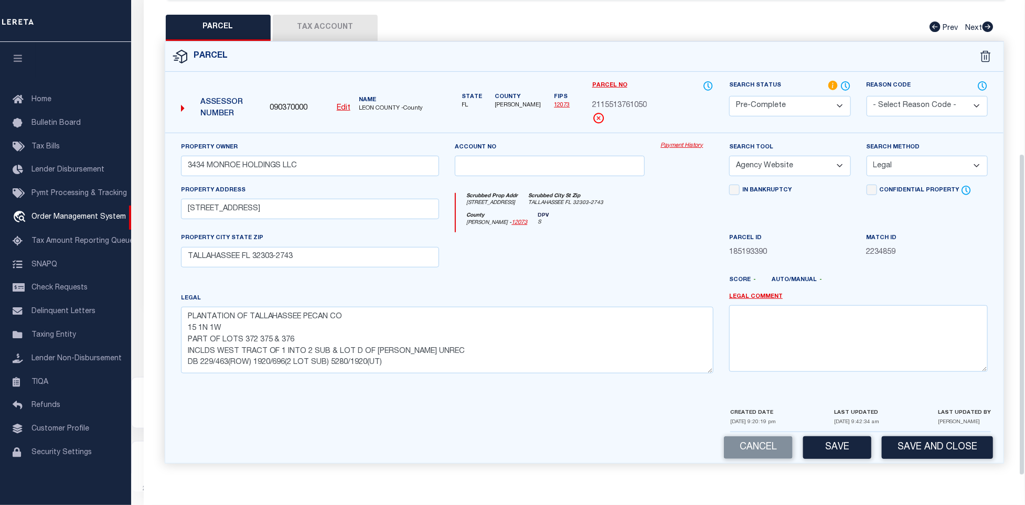
drag, startPoint x: 954, startPoint y: 455, endPoint x: 803, endPoint y: 372, distance: 172.3
click at [955, 455] on button "Save and Close" at bounding box center [937, 447] width 111 height 23
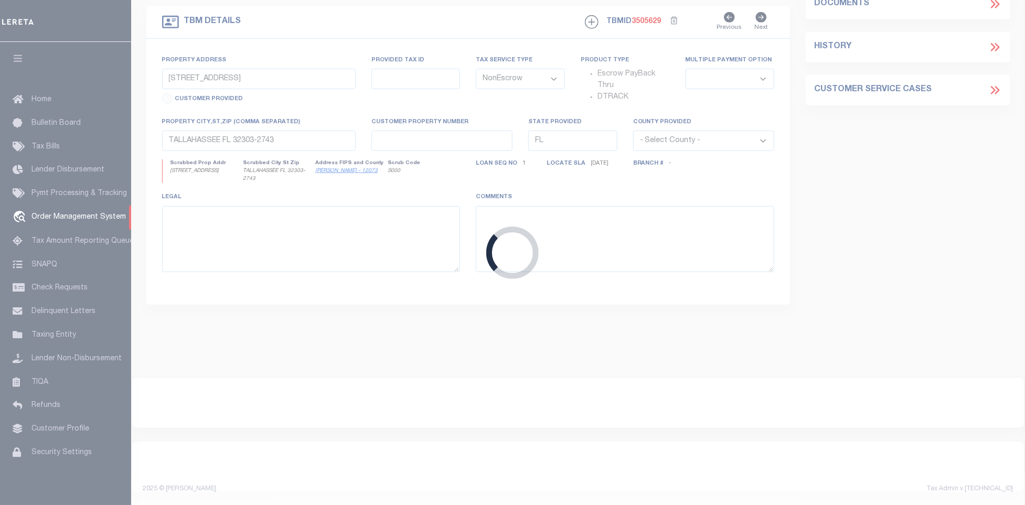
select select
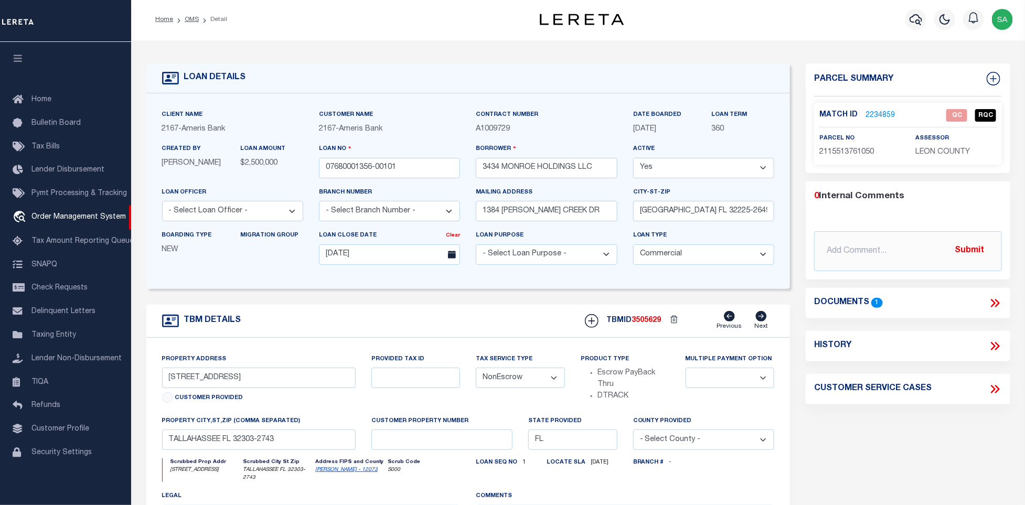
scroll to position [0, 0]
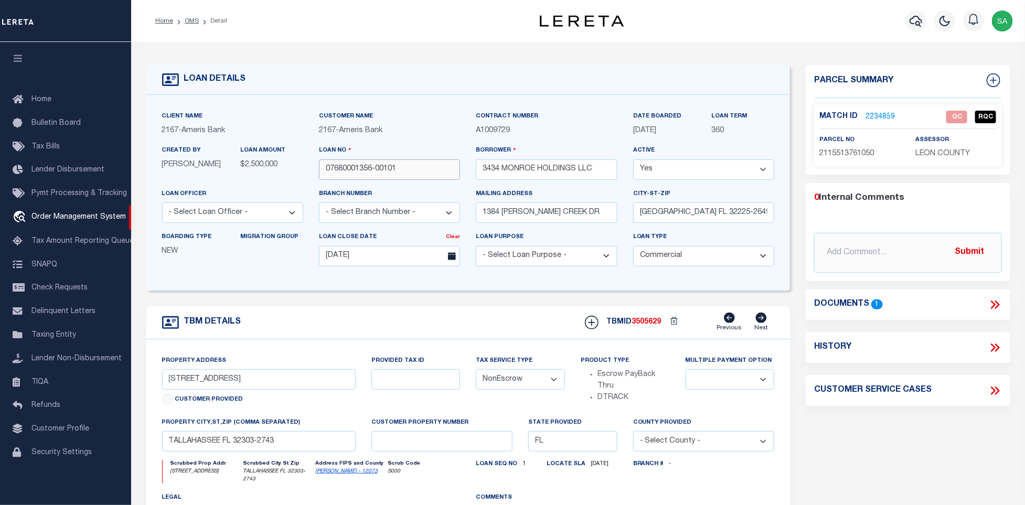
drag, startPoint x: 405, startPoint y: 167, endPoint x: 200, endPoint y: 167, distance: 205.1
click at [200, 167] on div "Client Name 2167 - Ameris Bank Customer Name 2167 - Ameris Bank" at bounding box center [468, 193] width 628 height 164
click at [430, 175] on input "07680001356-00101" at bounding box center [389, 169] width 141 height 20
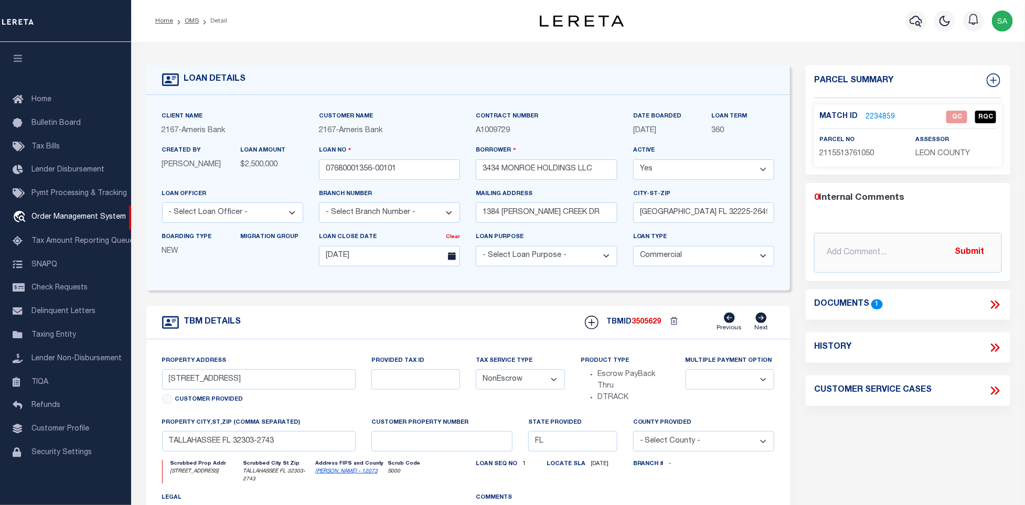
click at [649, 321] on div "TBMID 3505629 Previous Next" at bounding box center [675, 323] width 197 height 20
copy span "3505629"
click at [850, 159] on p "2115513761050" at bounding box center [859, 154] width 81 height 12
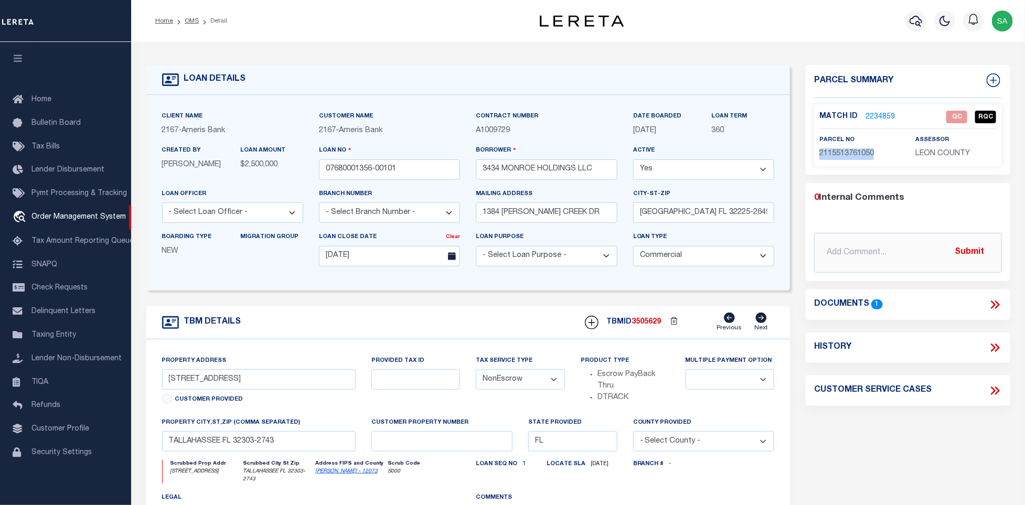
click at [850, 159] on p "2115513761050" at bounding box center [859, 154] width 81 height 12
copy div "2115513761050"
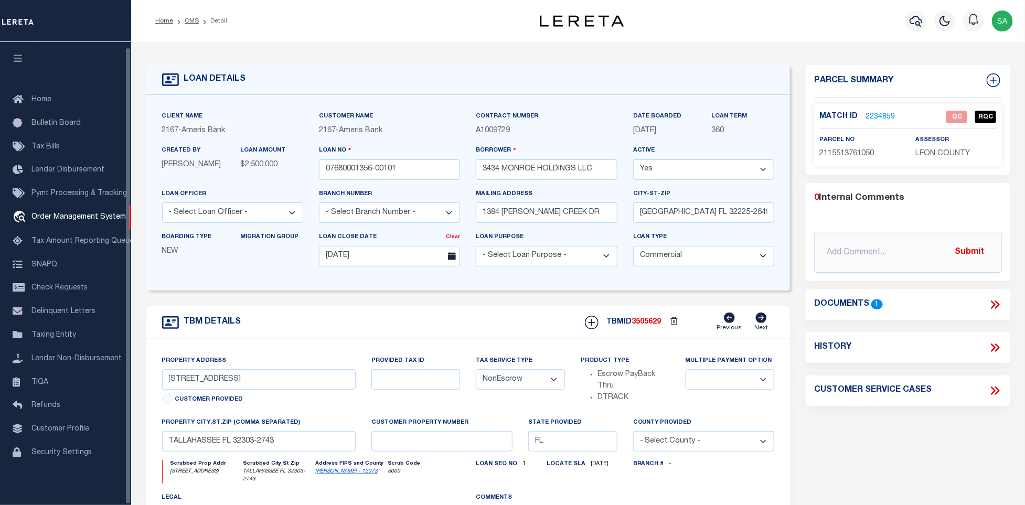
click at [956, 155] on span "LEON COUNTY" at bounding box center [943, 153] width 55 height 7
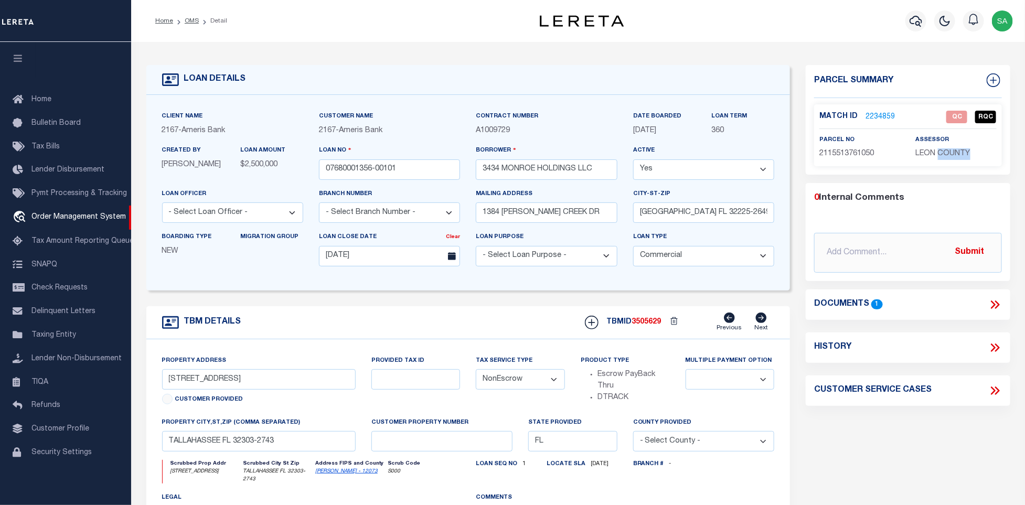
click at [956, 155] on span "LEON COUNTY" at bounding box center [943, 153] width 55 height 7
copy div "LEON COUNTY"
click at [891, 112] on link "2234859" at bounding box center [879, 117] width 29 height 11
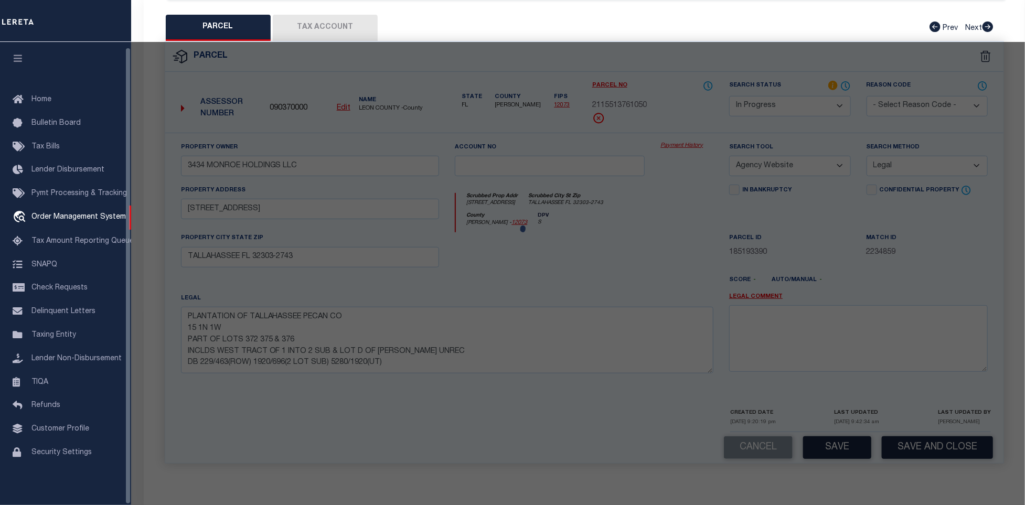
select select "AS"
select select
checkbox input "false"
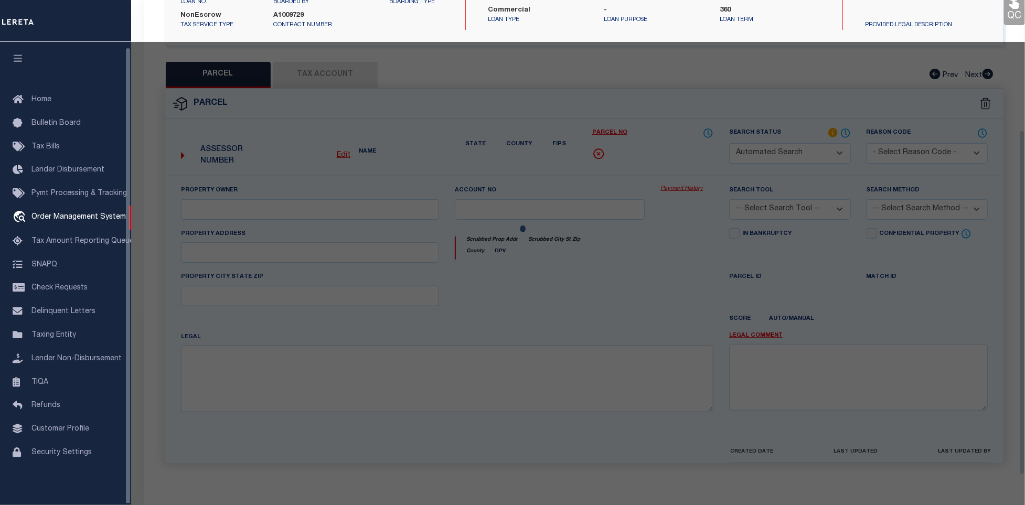
select select "QC"
type input "3434 MONROE HOLDINGS LLC"
select select "AGW"
select select "LEG"
type input "3434 N MONROE ST UNIT 1"
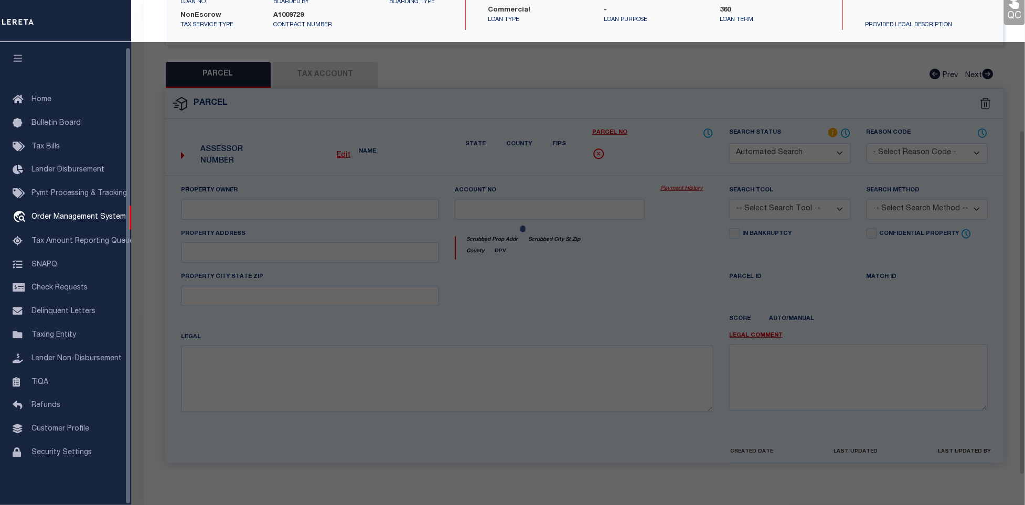
type input "TALLAHASSEE FL 32303-2743"
type textarea "PLANTATION OF TALLAHASSEE PECAN CO 15 1N 1W PART OF LOTS 372 375 & 376 INCLDS W…"
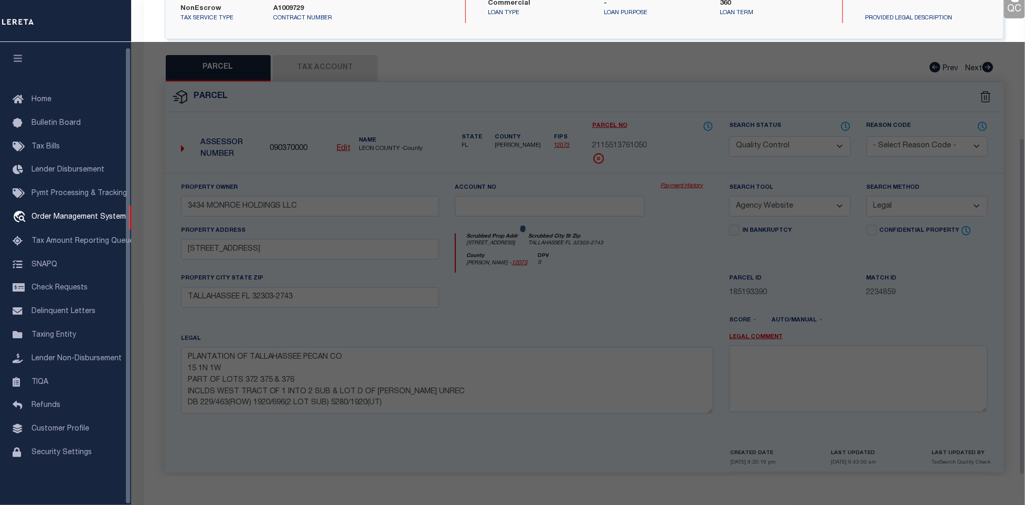
scroll to position [196, 0]
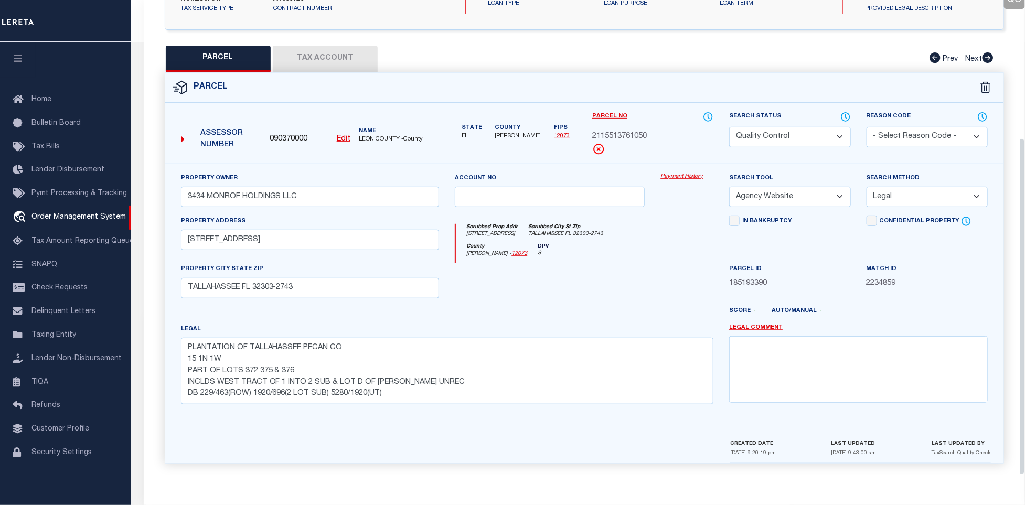
click at [347, 35] on div "QC QC QC" at bounding box center [584, 158] width 881 height 635
click at [333, 60] on button "Tax Account" at bounding box center [325, 59] width 105 height 26
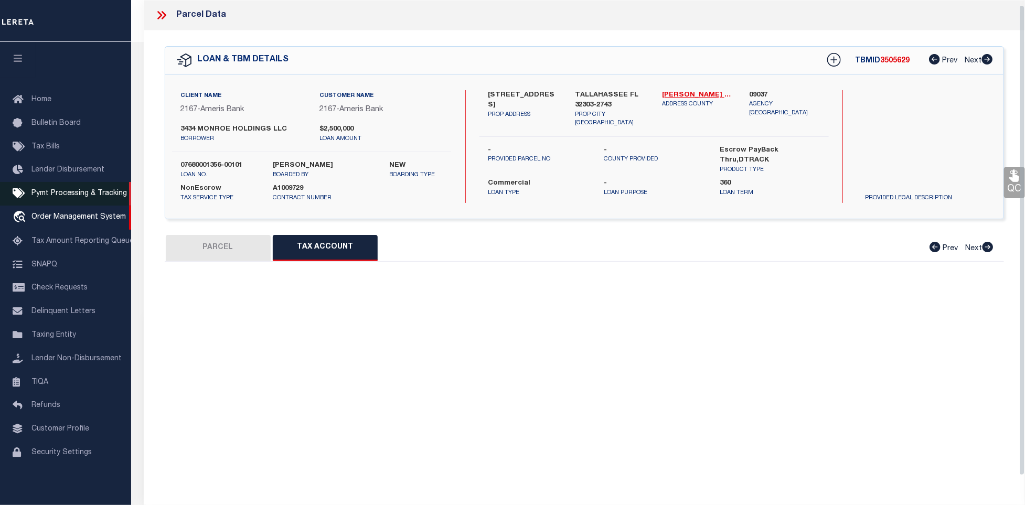
scroll to position [5, 0]
select select "100"
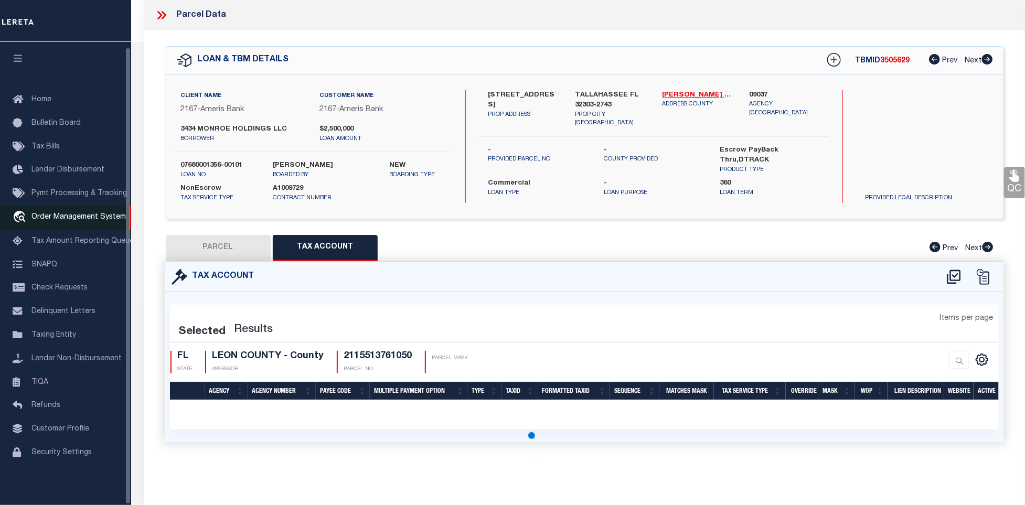
scroll to position [0, 0]
select select "100"
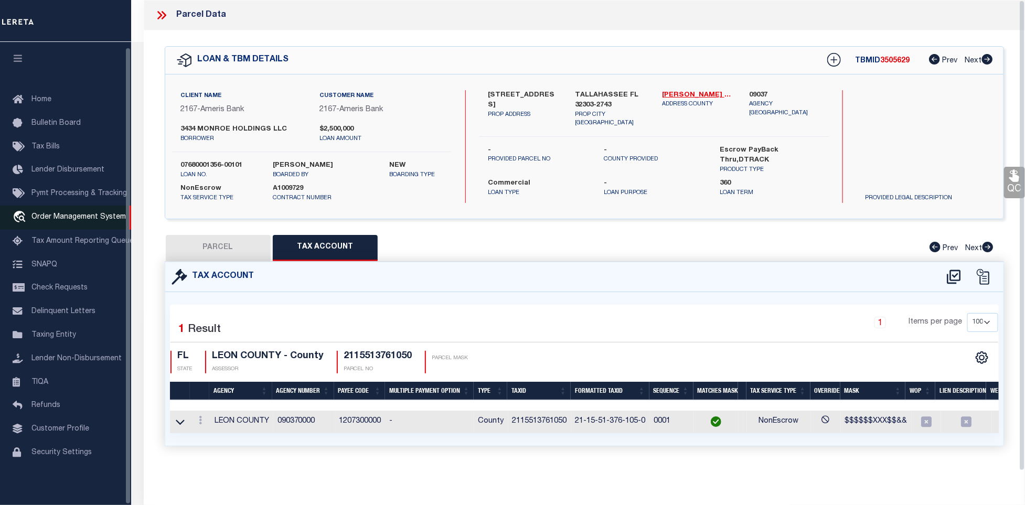
click at [93, 206] on link "travel_explore Order Management System" at bounding box center [65, 218] width 131 height 24
